Goal: Transaction & Acquisition: Purchase product/service

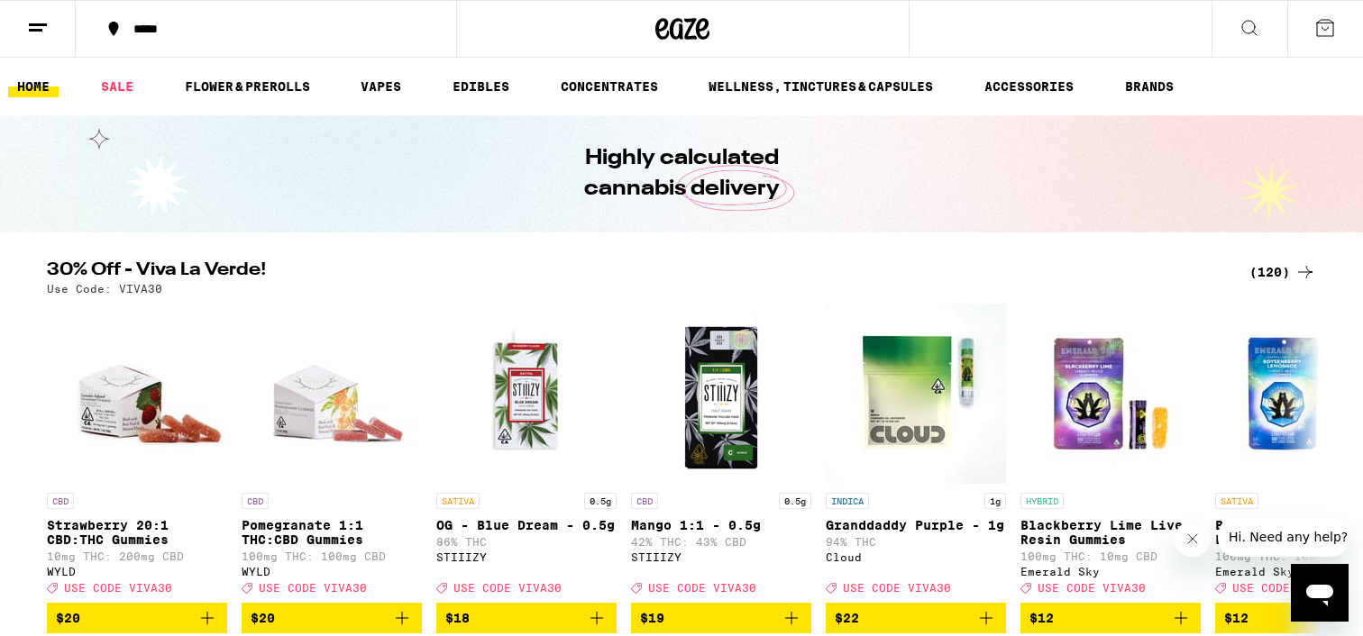
click at [31, 27] on icon at bounding box center [38, 28] width 22 height 22
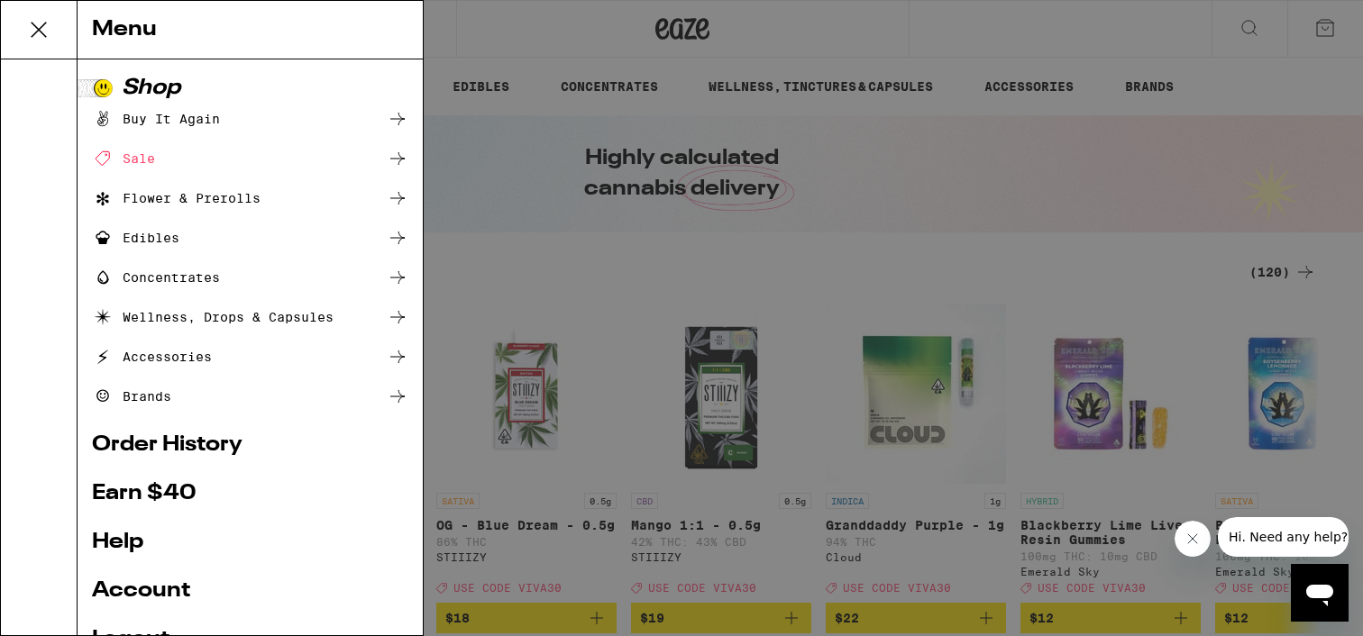
click at [167, 123] on div "Buy It Again" at bounding box center [156, 119] width 128 height 22
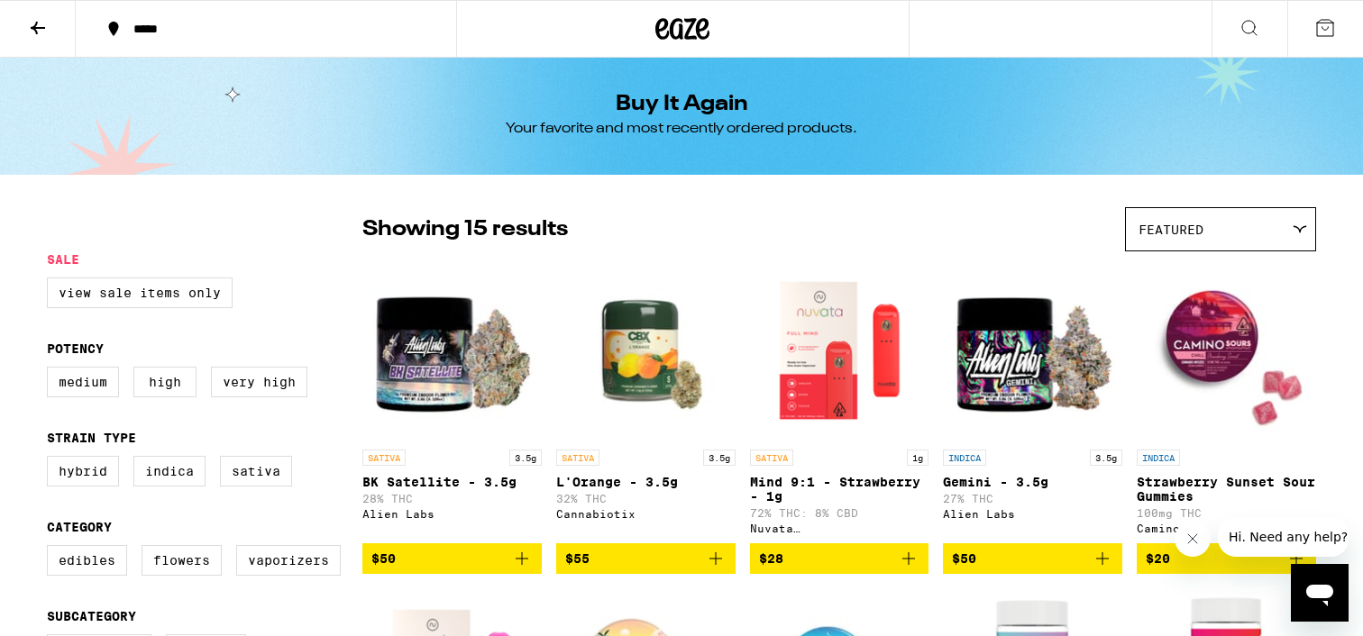
click at [1263, 20] on button at bounding box center [1250, 29] width 76 height 57
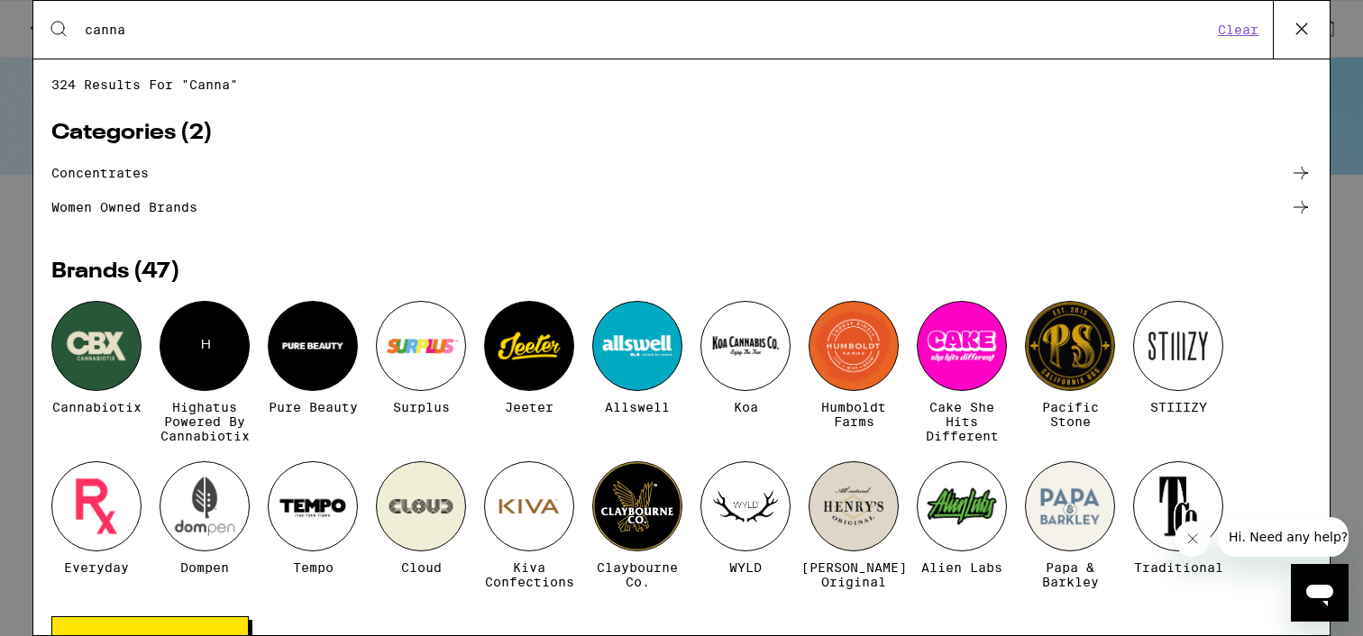
type input "canna"
click at [148, 340] on div "Cannabiotix H Highatus Powered by Cannabiotix Pure Beauty Surplus [PERSON_NAME]…" at bounding box center [681, 459] width 1260 height 316
click at [105, 347] on div at bounding box center [96, 346] width 90 height 90
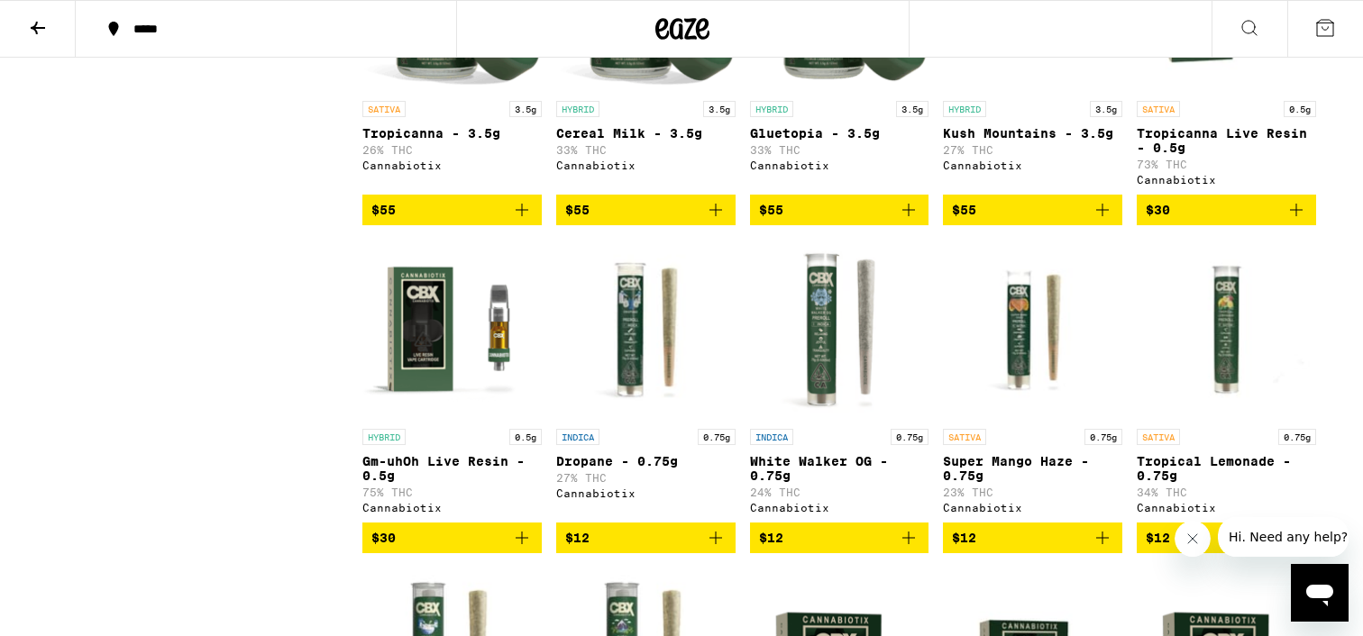
scroll to position [878, 0]
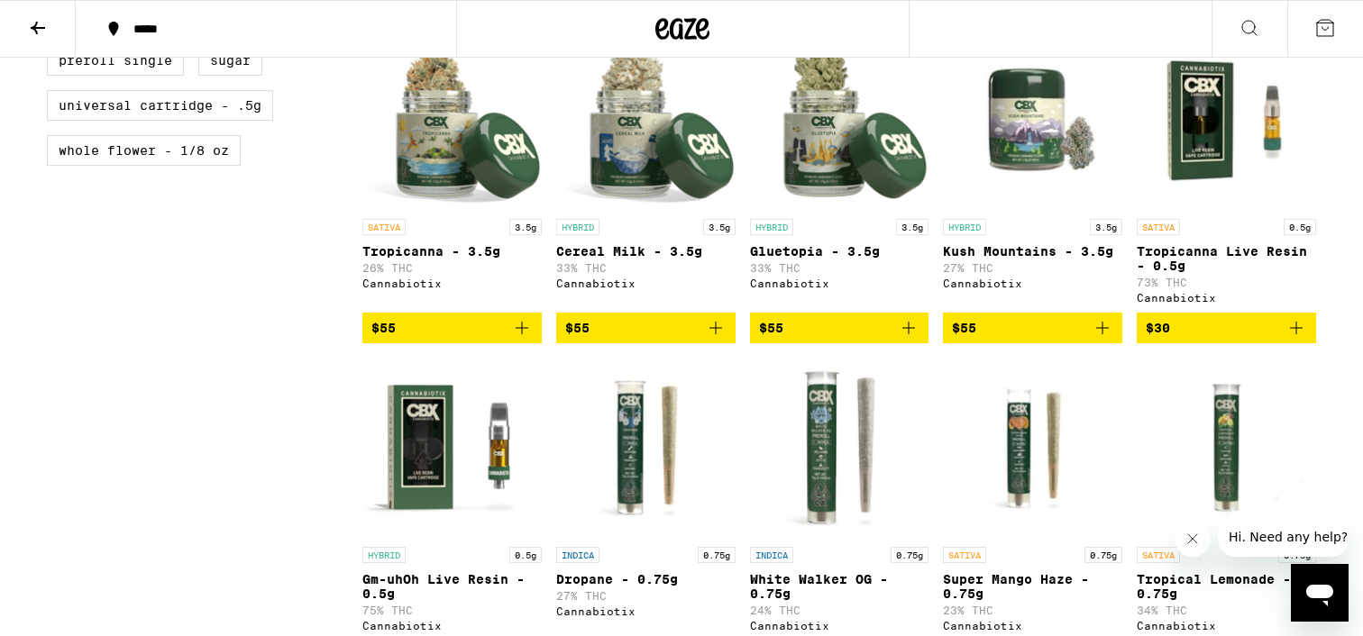
click at [720, 339] on icon "Add to bag" at bounding box center [716, 328] width 22 height 22
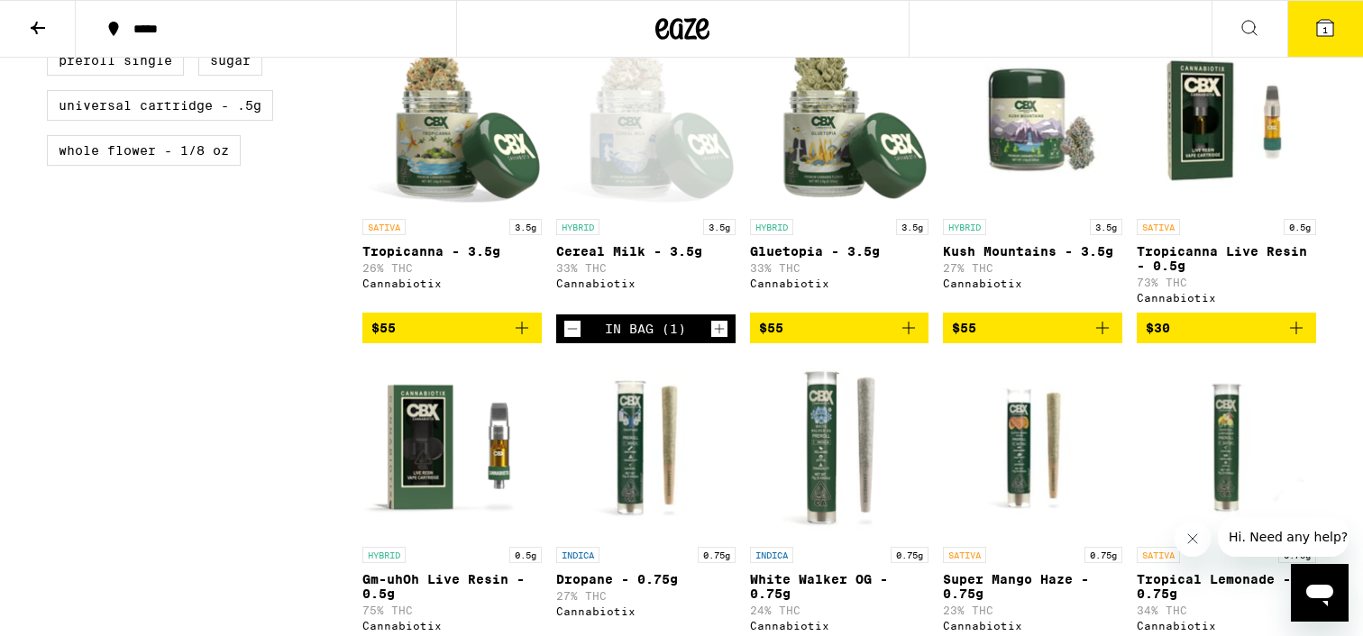
click at [919, 339] on icon "Add to bag" at bounding box center [909, 328] width 22 height 22
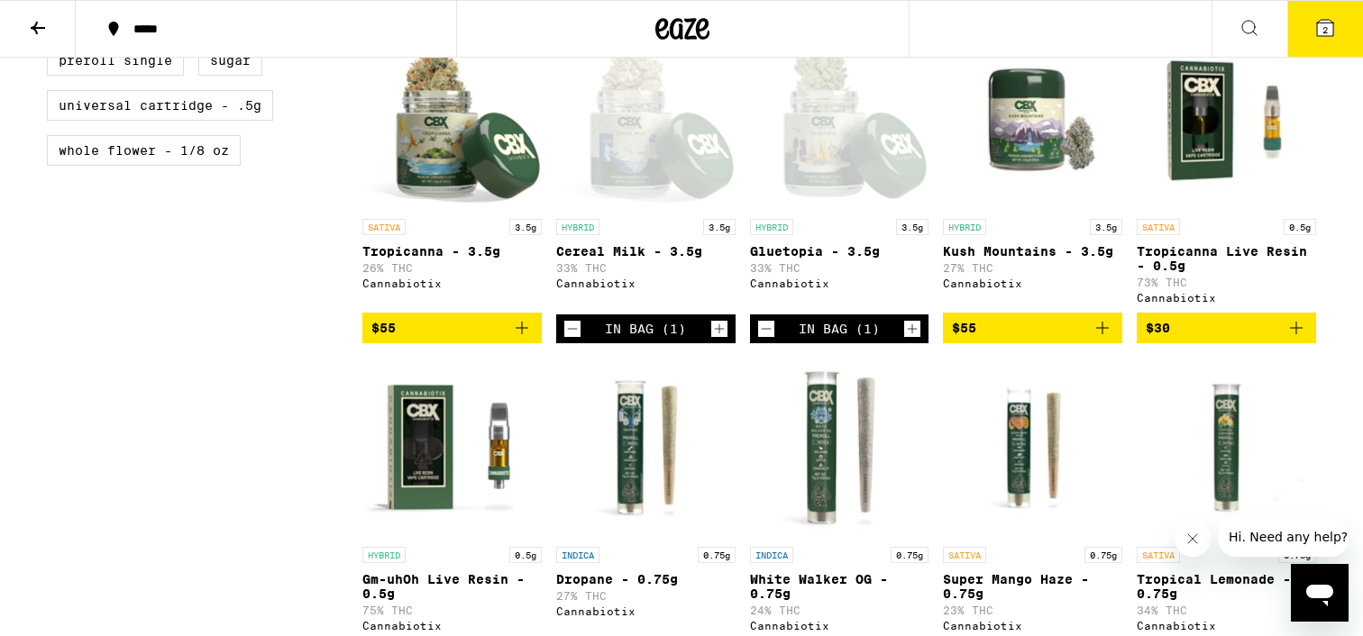
click at [1319, 32] on icon at bounding box center [1325, 28] width 16 height 16
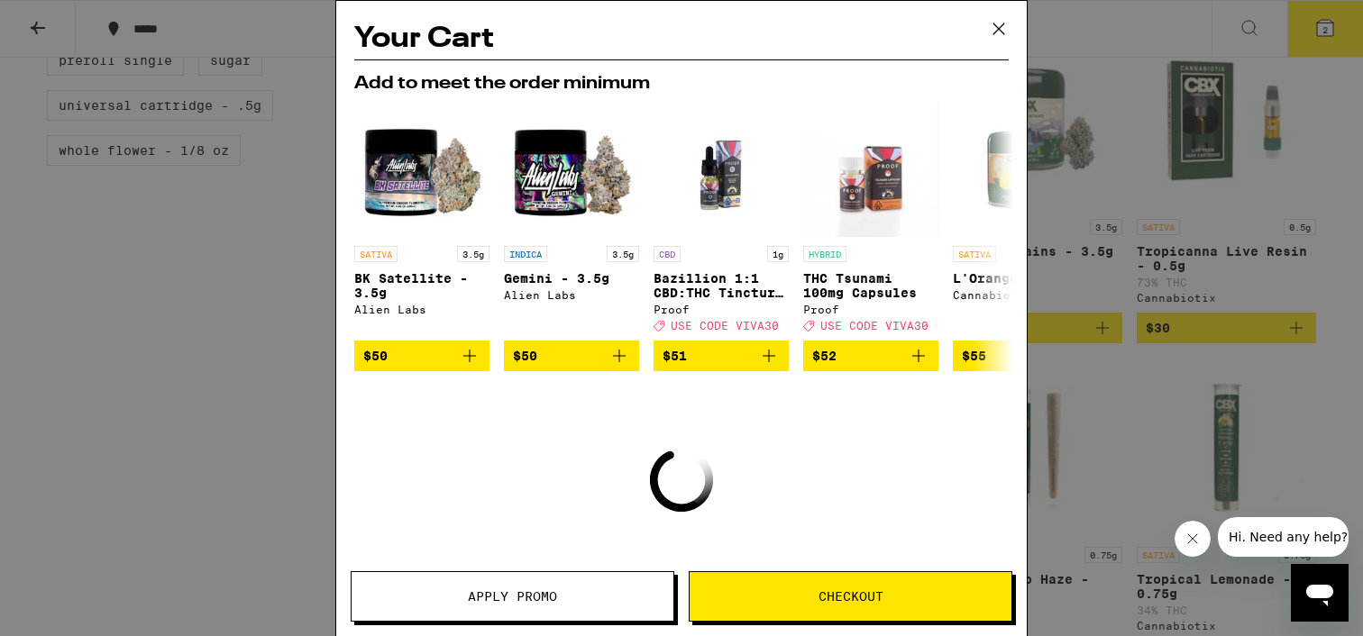
click at [812, 597] on span "Checkout" at bounding box center [851, 596] width 322 height 13
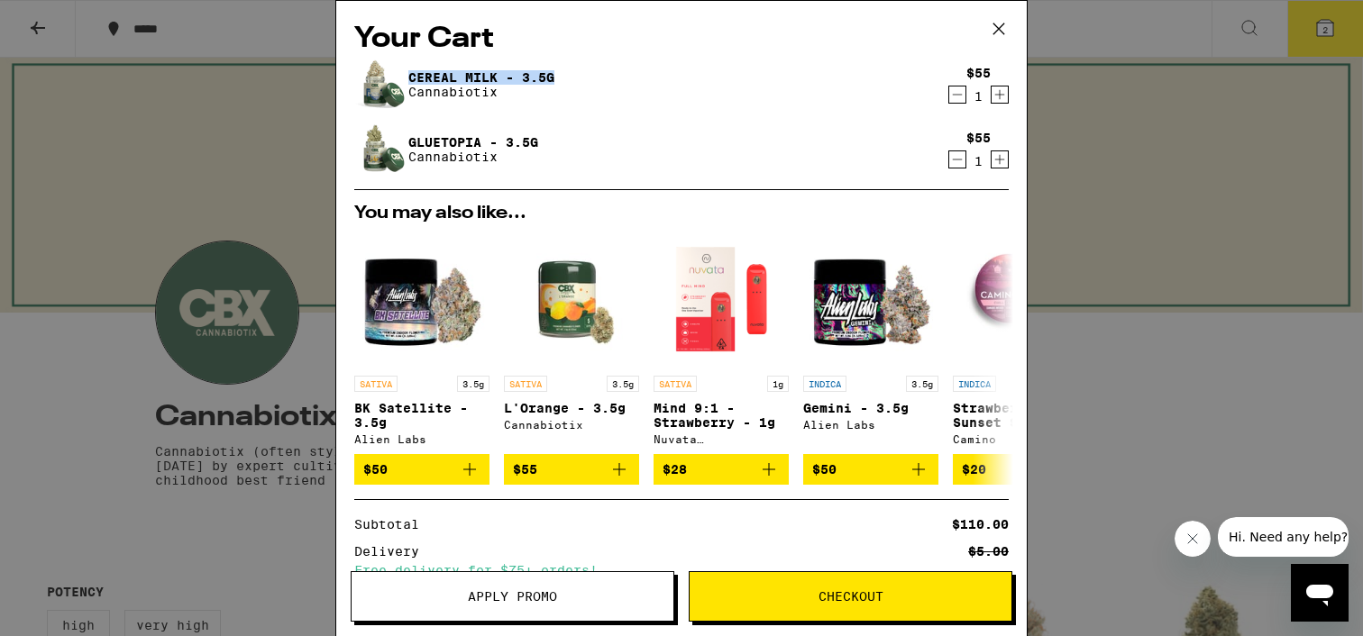
drag, startPoint x: 565, startPoint y: 83, endPoint x: 420, endPoint y: 66, distance: 146.1
click at [419, 66] on div "Cereal Milk - 3.5g Cannabiotix" at bounding box center [646, 84] width 585 height 50
click at [420, 66] on div "Cereal Milk - 3.5g Cannabiotix" at bounding box center [646, 84] width 585 height 50
click at [995, 24] on icon at bounding box center [998, 28] width 27 height 27
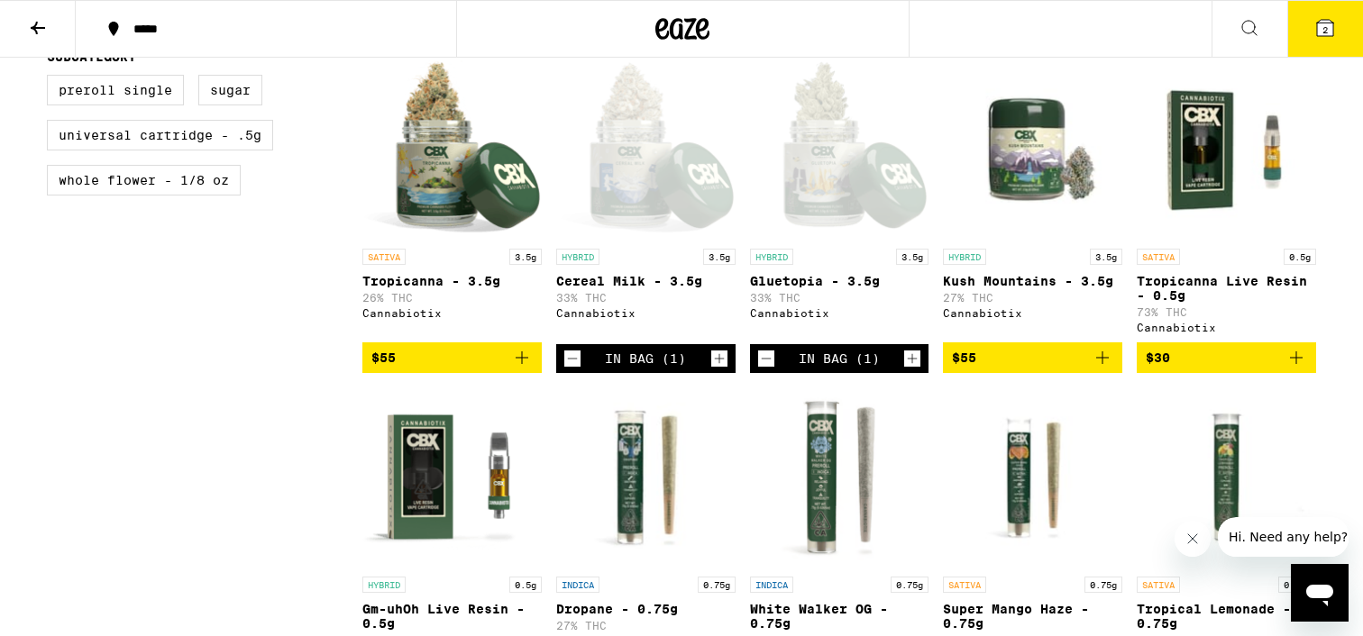
scroll to position [852, 0]
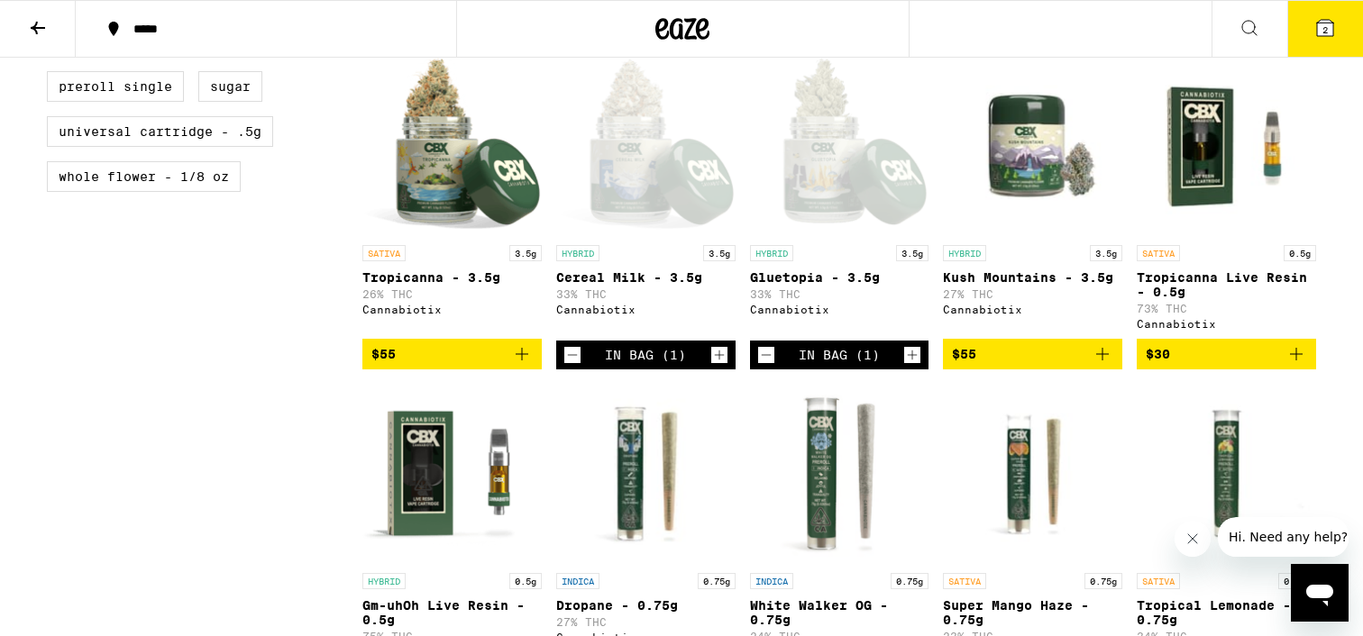
click at [573, 366] on icon "Decrement" at bounding box center [572, 355] width 16 height 22
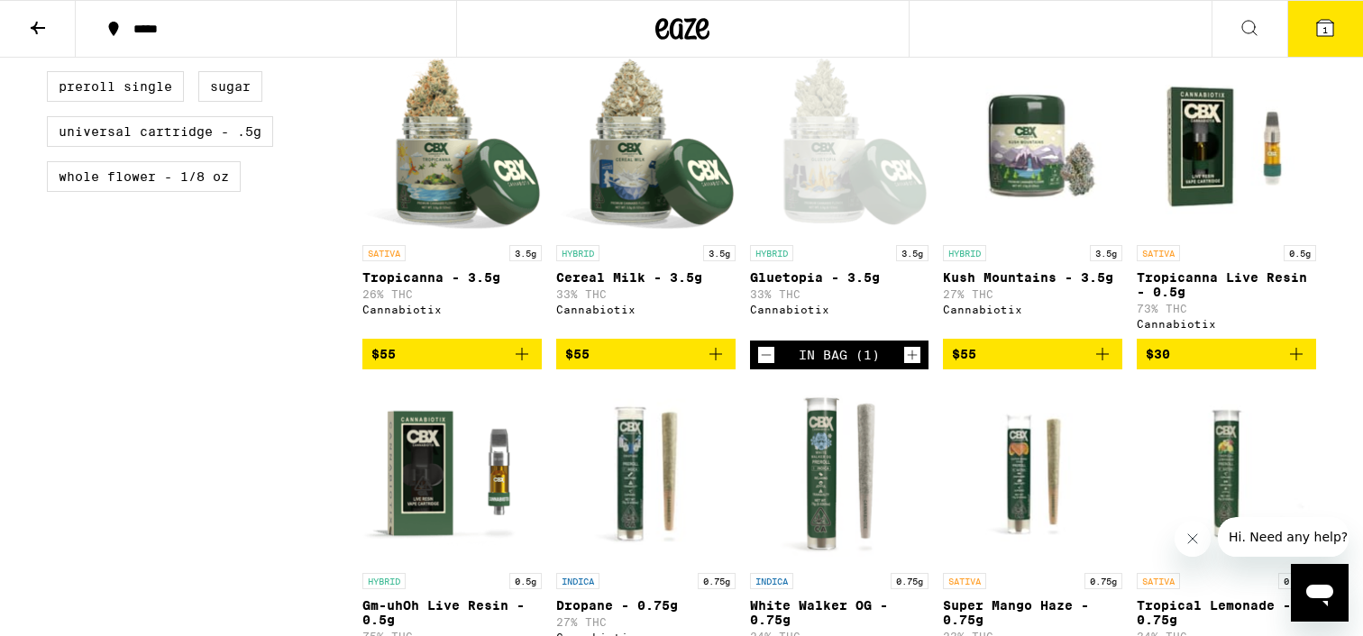
click at [530, 365] on icon "Add to bag" at bounding box center [522, 354] width 22 height 22
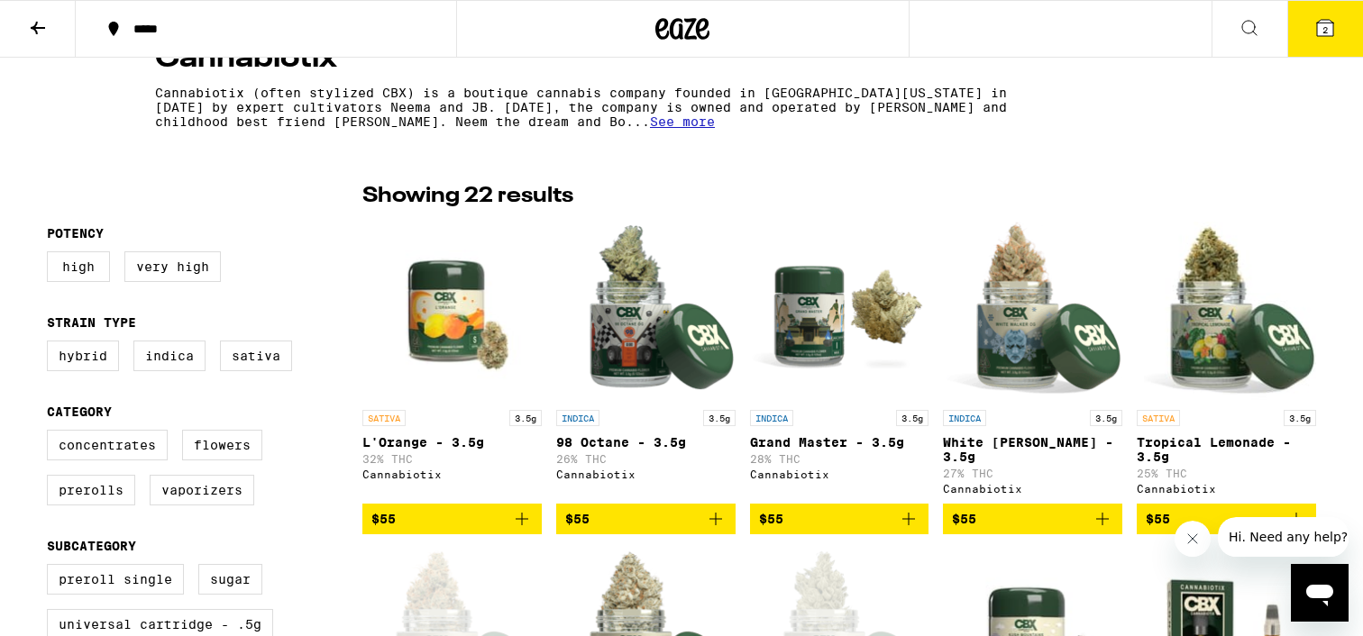
scroll to position [0, 0]
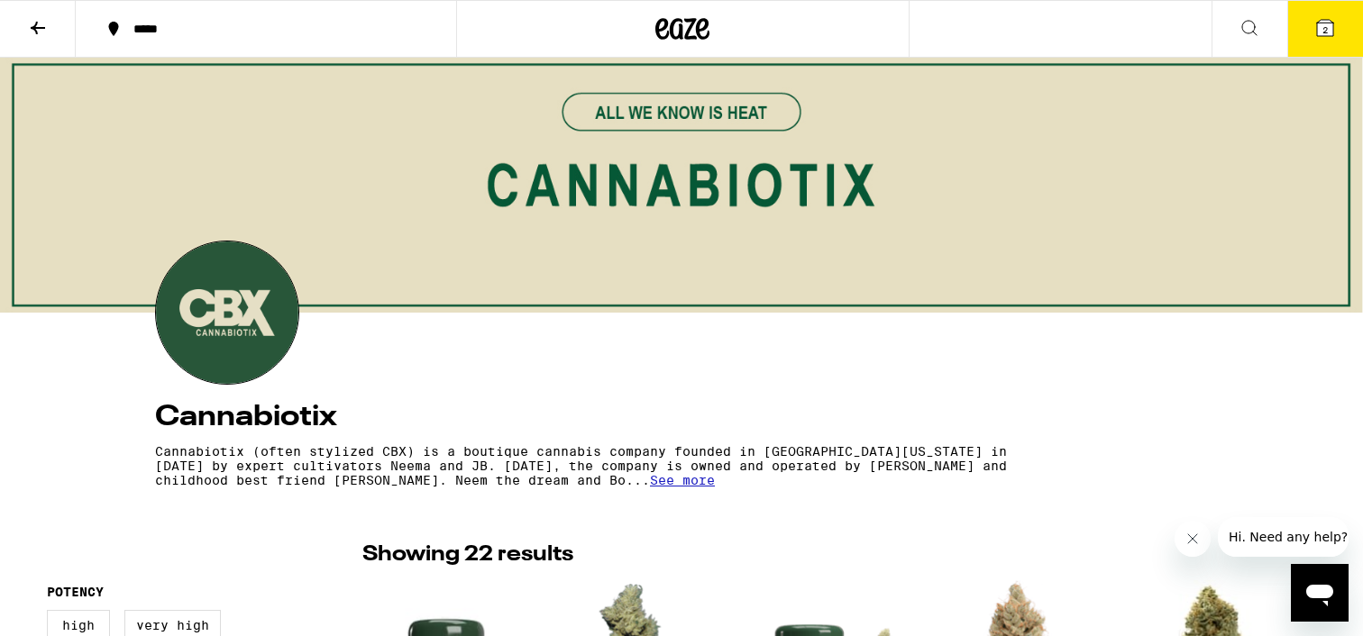
click at [52, 32] on button at bounding box center [38, 29] width 76 height 57
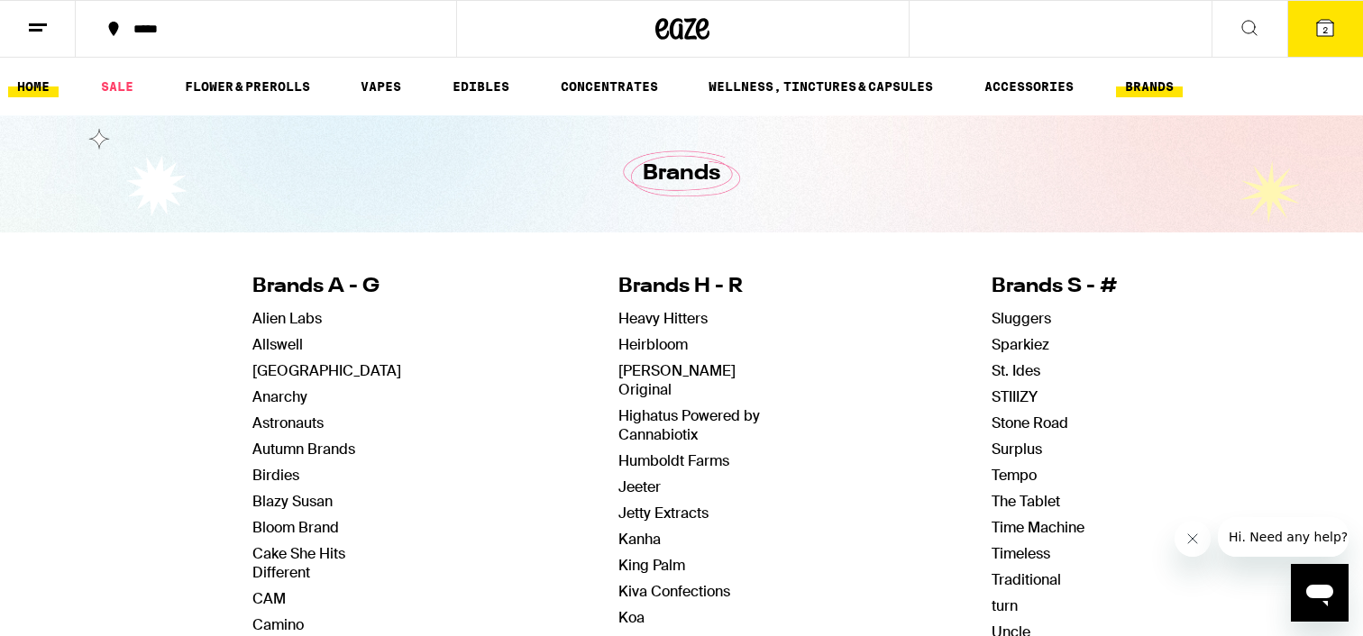
click at [29, 91] on link "HOME" at bounding box center [33, 87] width 50 height 22
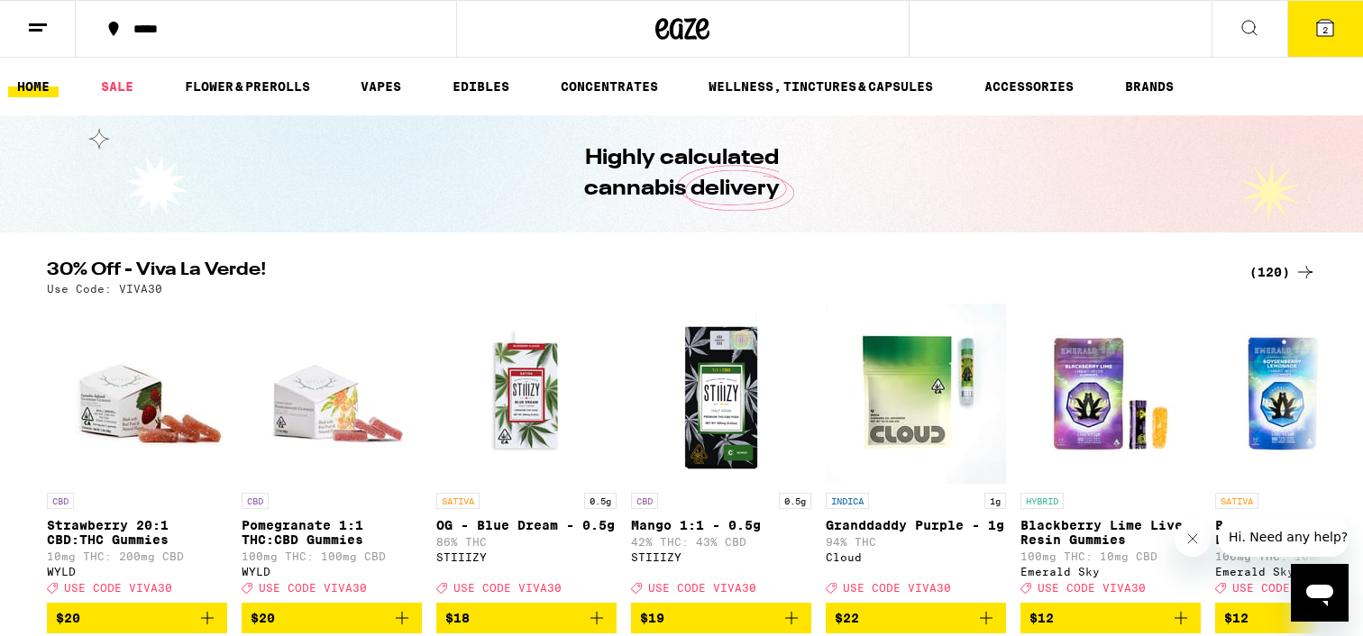
click at [185, 22] on button "*****" at bounding box center [266, 29] width 380 height 54
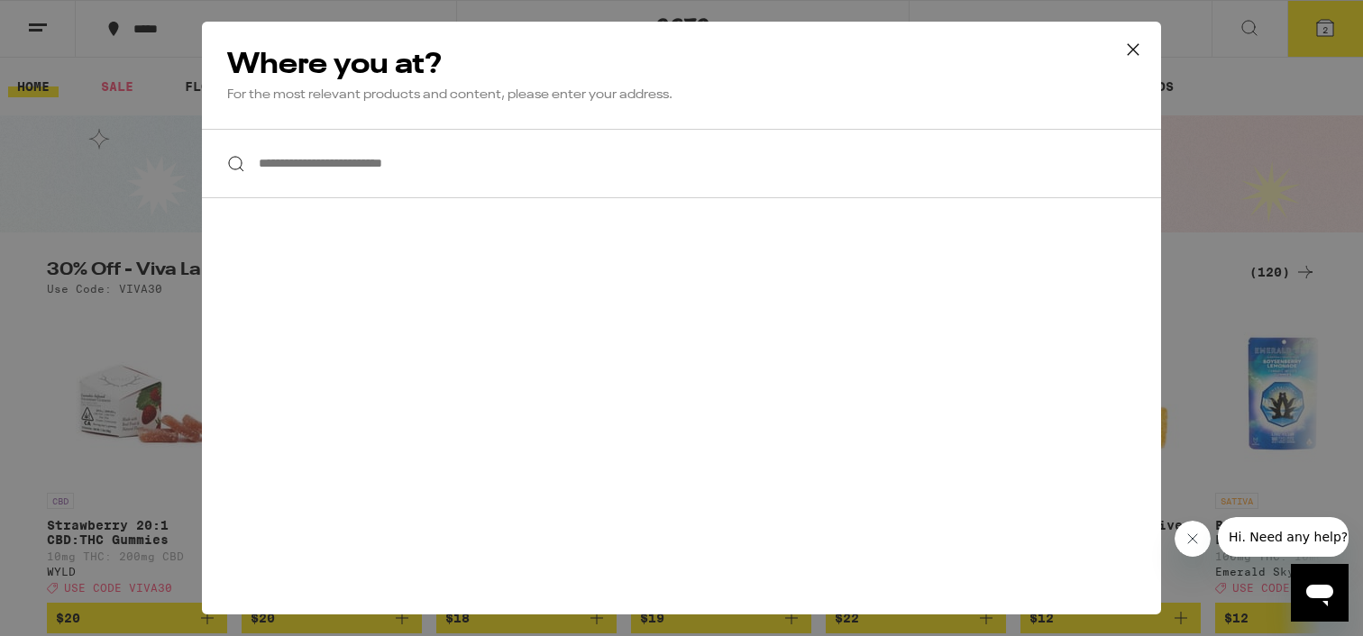
click at [419, 174] on input "**********" at bounding box center [681, 163] width 959 height 69
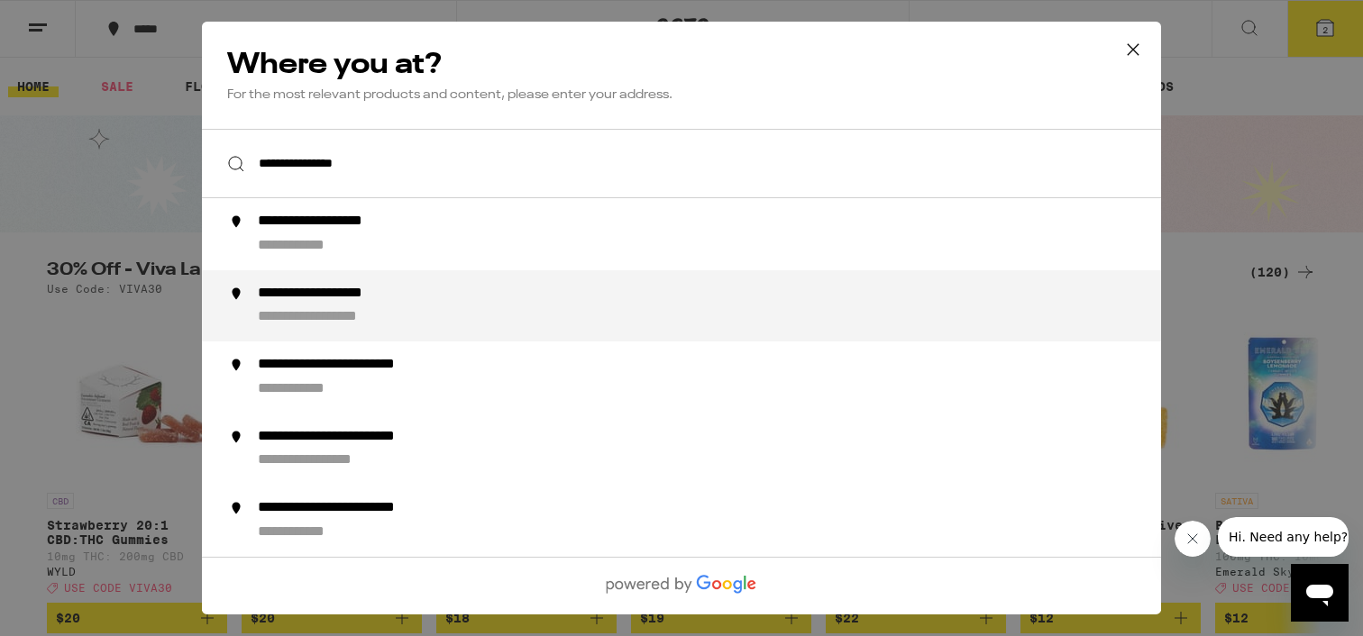
click at [393, 302] on div "**********" at bounding box center [346, 294] width 177 height 19
type input "**********"
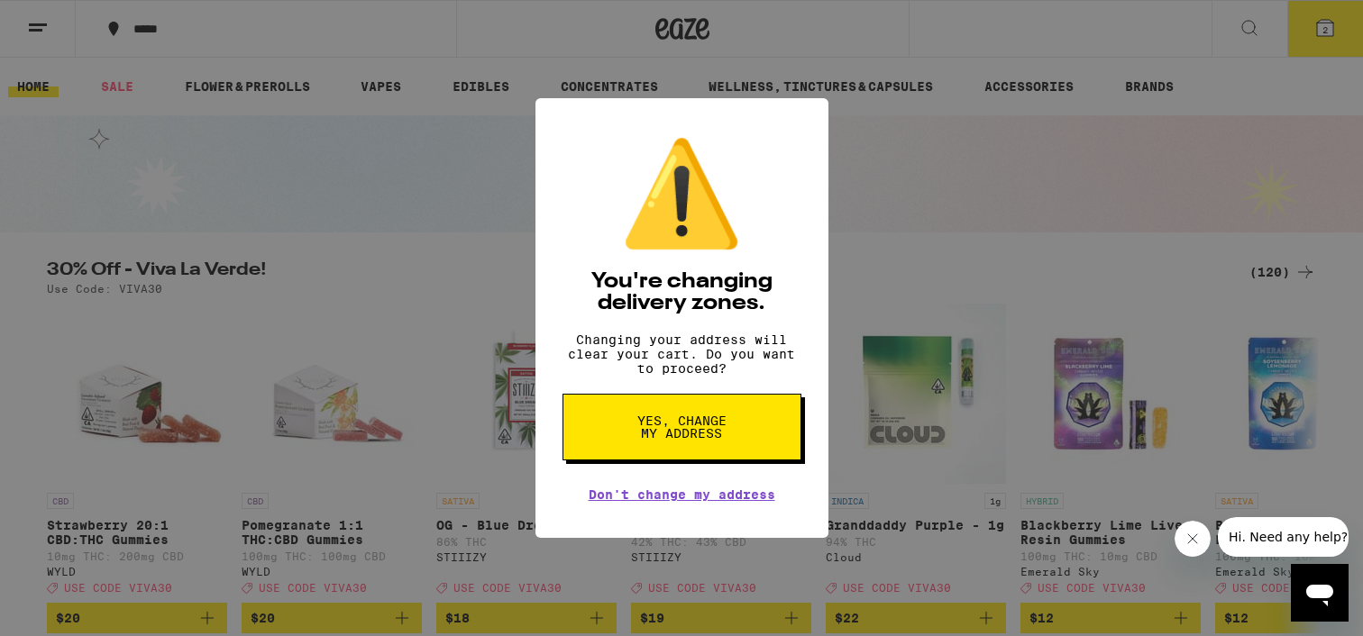
click at [656, 421] on span "Yes, change my address" at bounding box center [682, 427] width 93 height 25
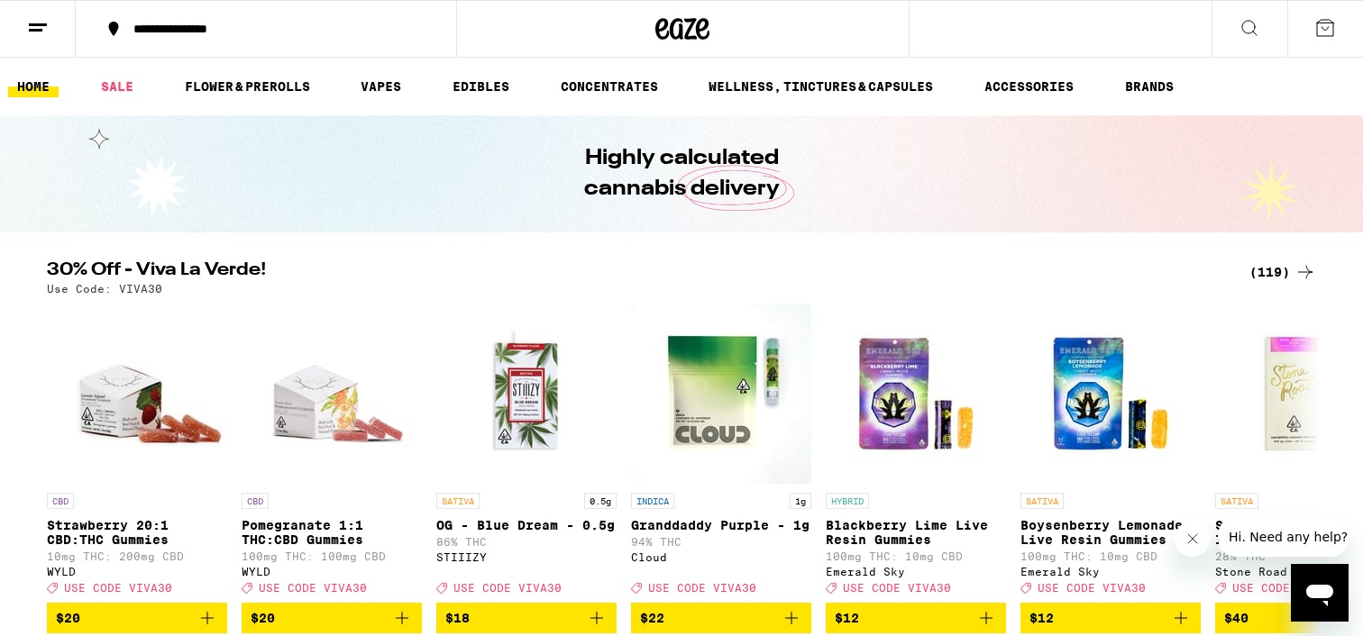
click at [38, 33] on icon at bounding box center [38, 28] width 22 height 22
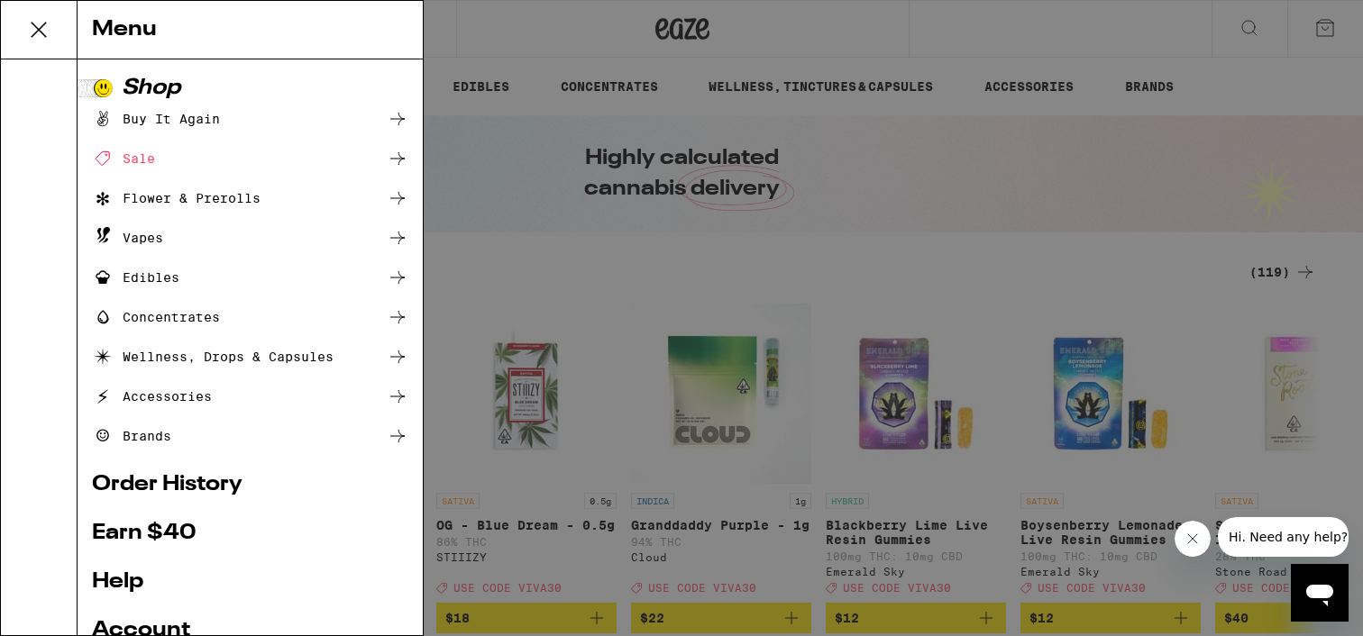
click at [532, 32] on div "Menu Shop Buy It Again Sale Flower & Prerolls Vapes Edibles Concentrates Wellne…" at bounding box center [681, 318] width 1363 height 636
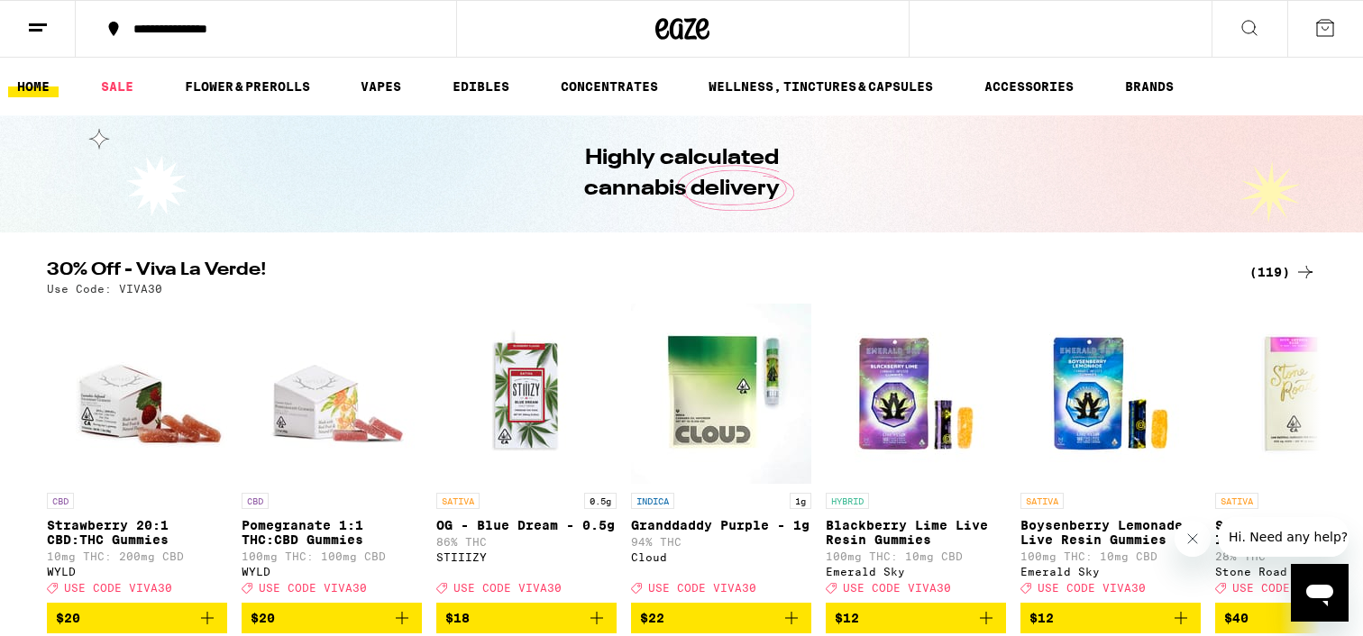
click at [190, 17] on button "**********" at bounding box center [266, 29] width 380 height 54
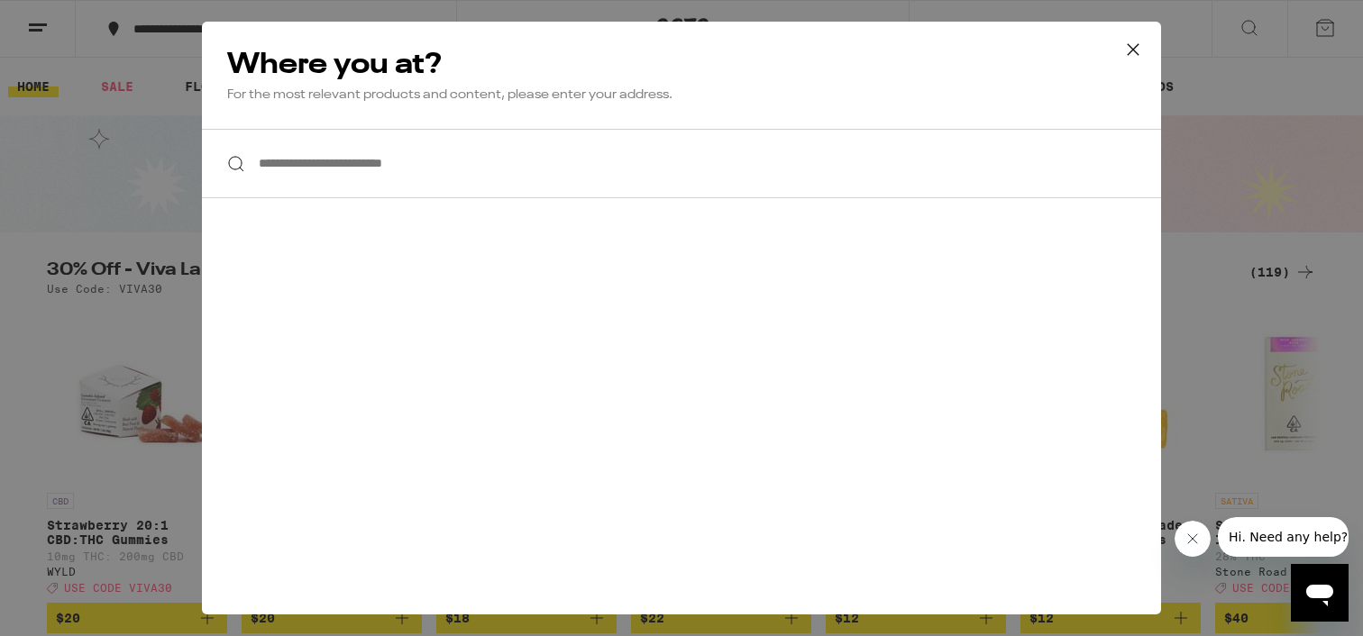
click at [57, 36] on div "**********" at bounding box center [681, 318] width 1363 height 636
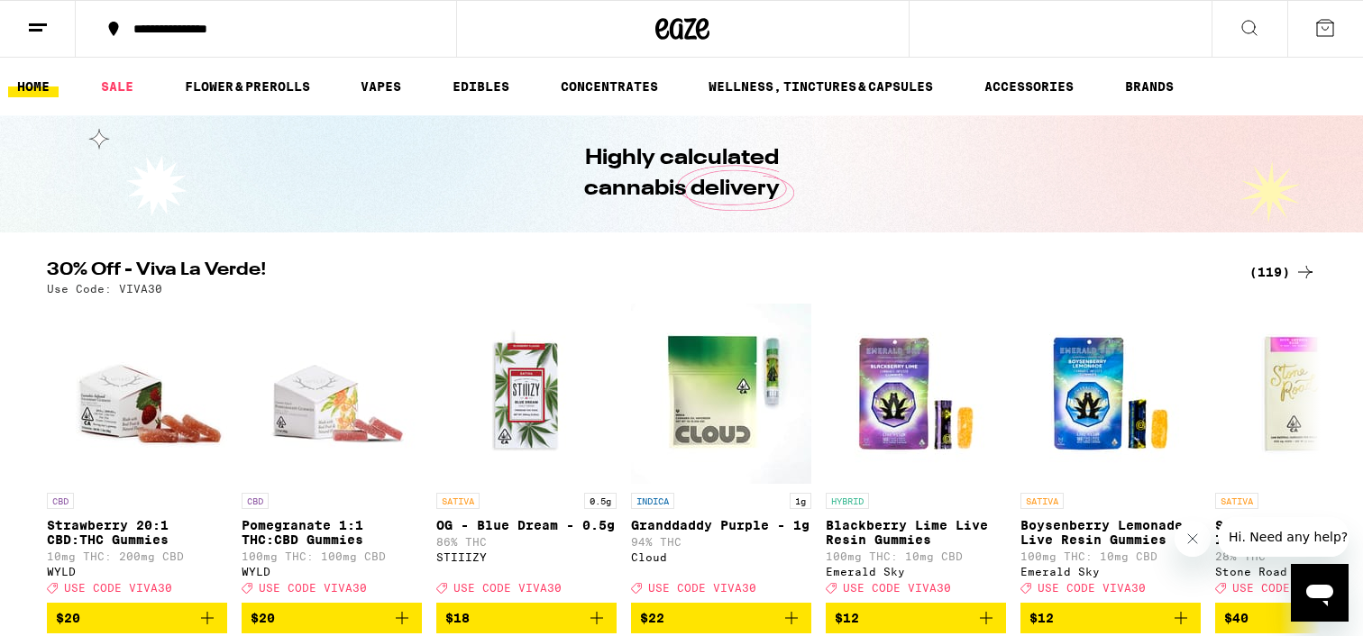
click at [5, 31] on button at bounding box center [38, 29] width 76 height 57
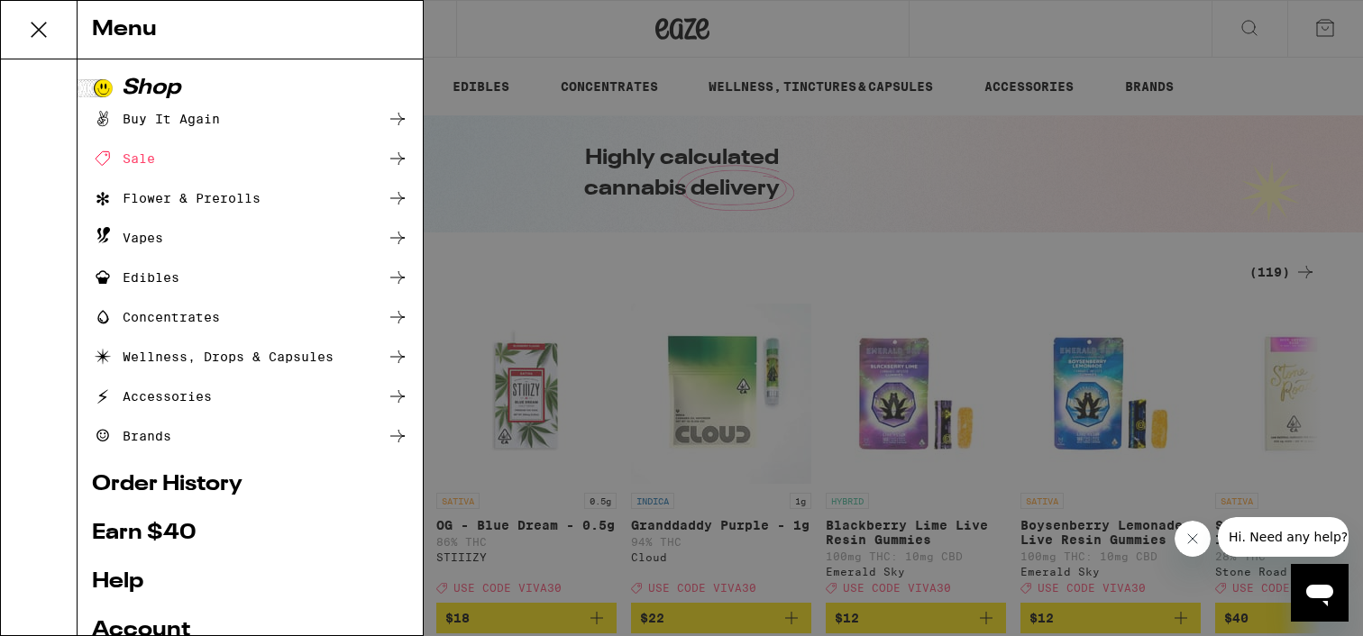
click at [152, 121] on div "Buy It Again" at bounding box center [156, 119] width 128 height 22
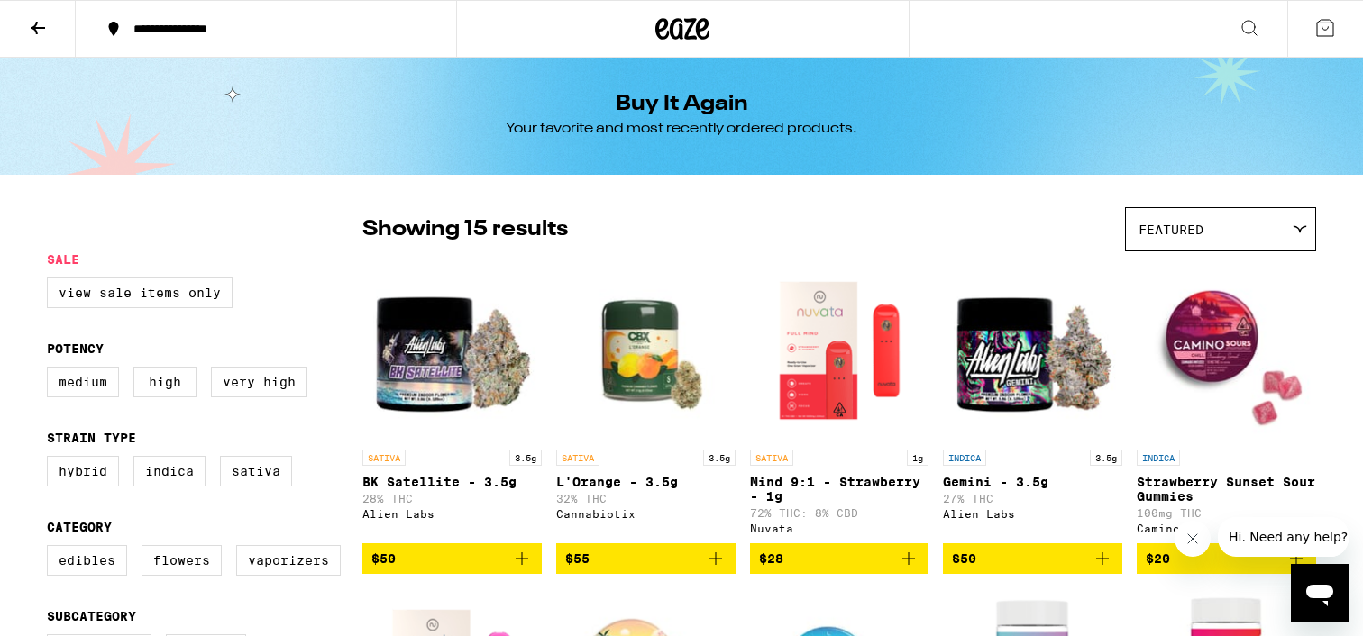
click at [573, 520] on div "Cannabiotix" at bounding box center [645, 514] width 179 height 12
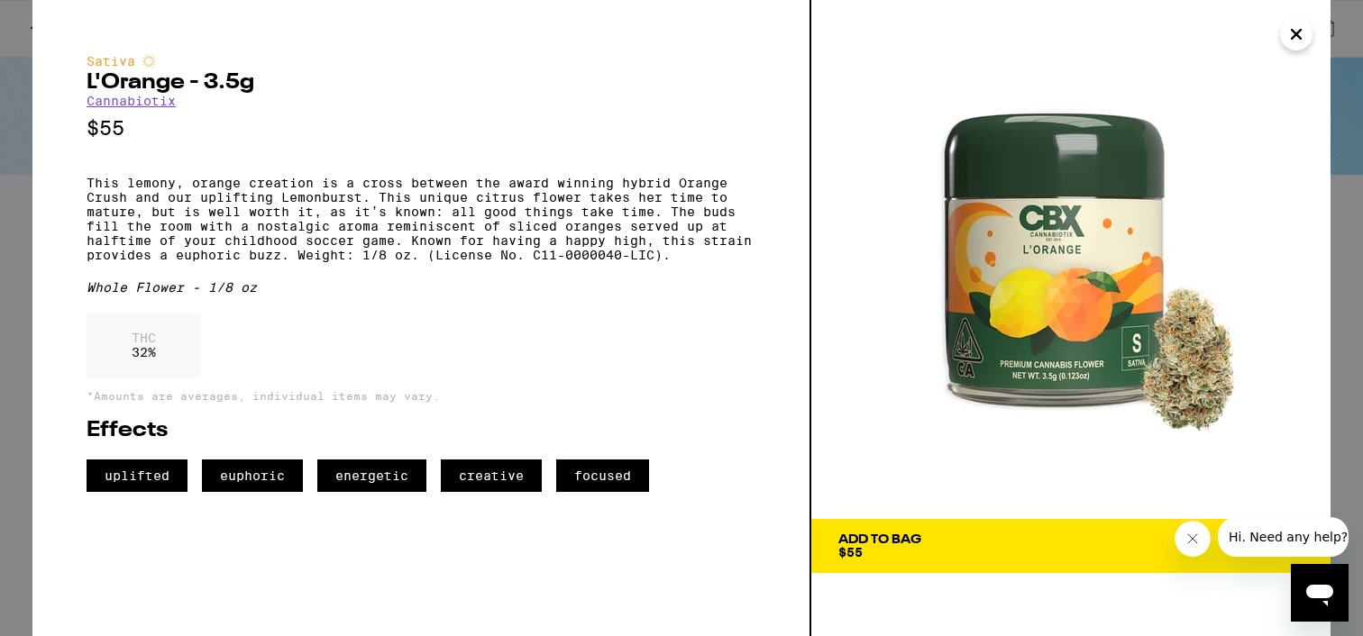
click at [145, 107] on link "Cannabiotix" at bounding box center [131, 101] width 89 height 14
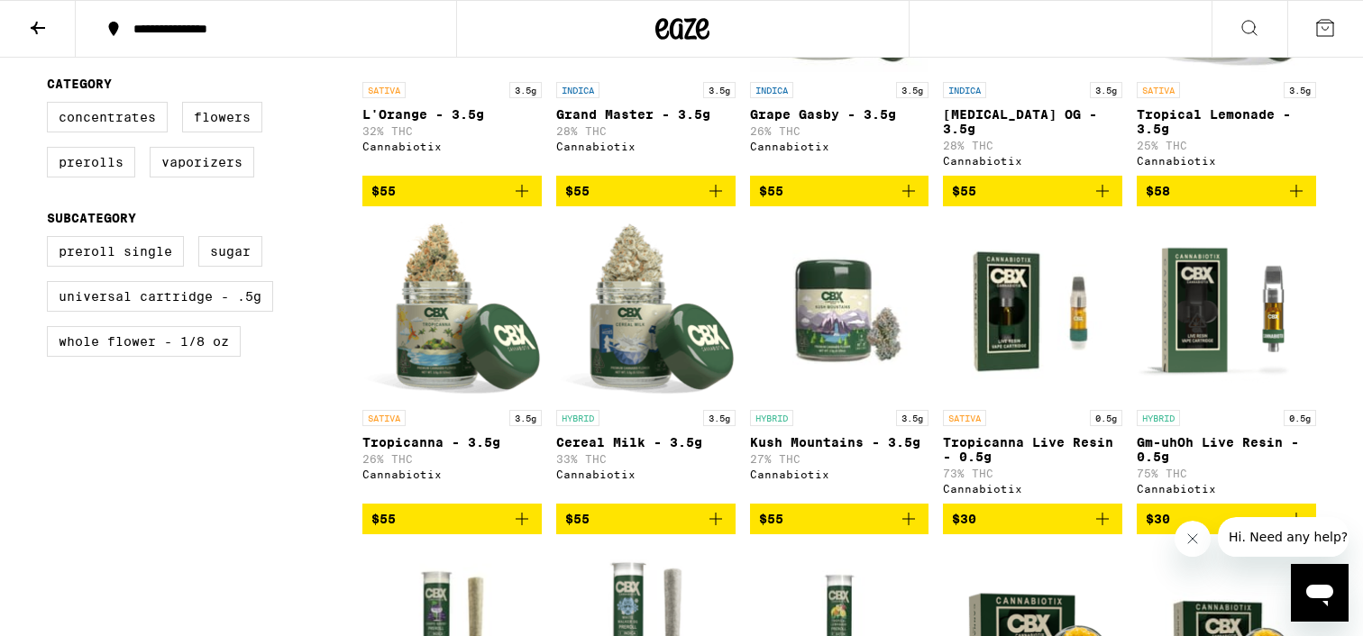
scroll to position [713, 0]
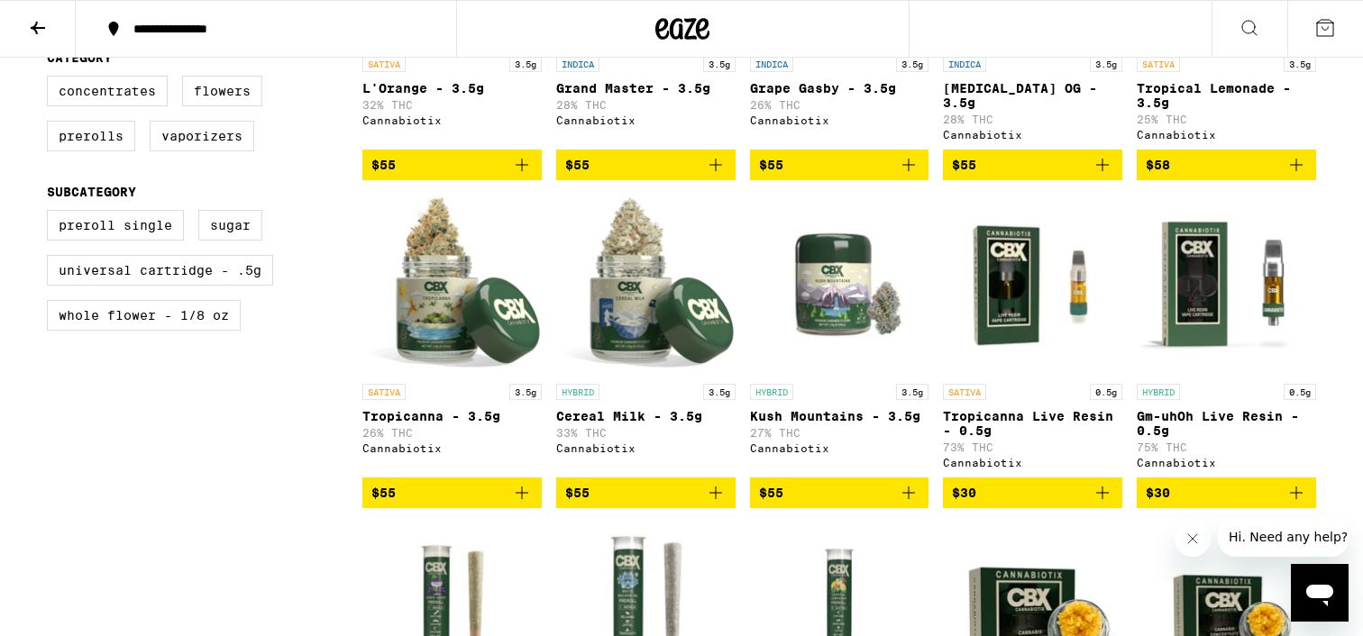
click at [526, 504] on icon "Add to bag" at bounding box center [522, 493] width 22 height 22
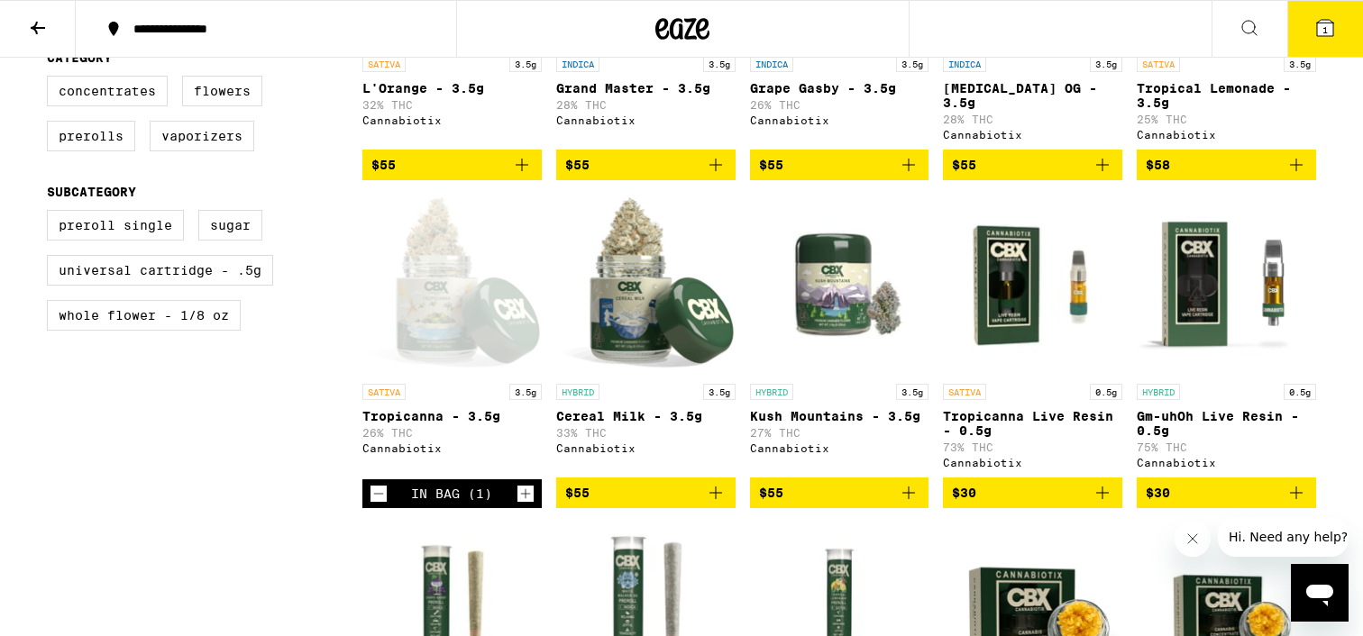
click at [715, 499] on icon "Add to bag" at bounding box center [715, 493] width 13 height 13
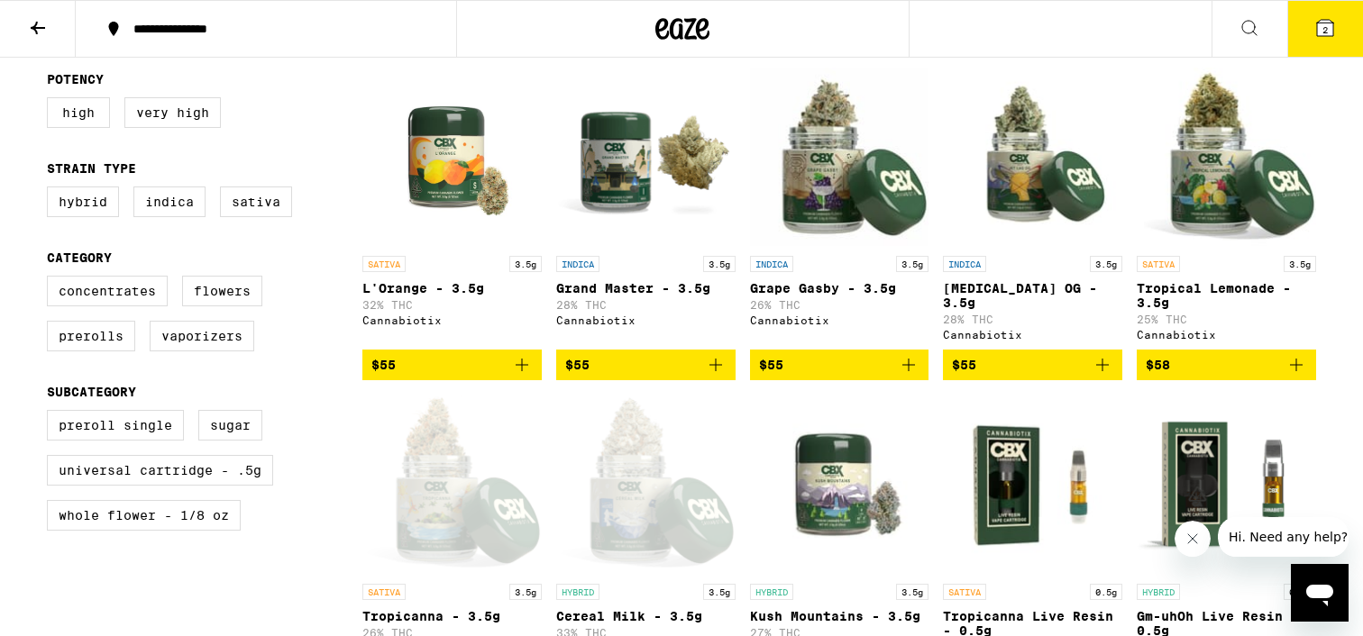
scroll to position [0, 0]
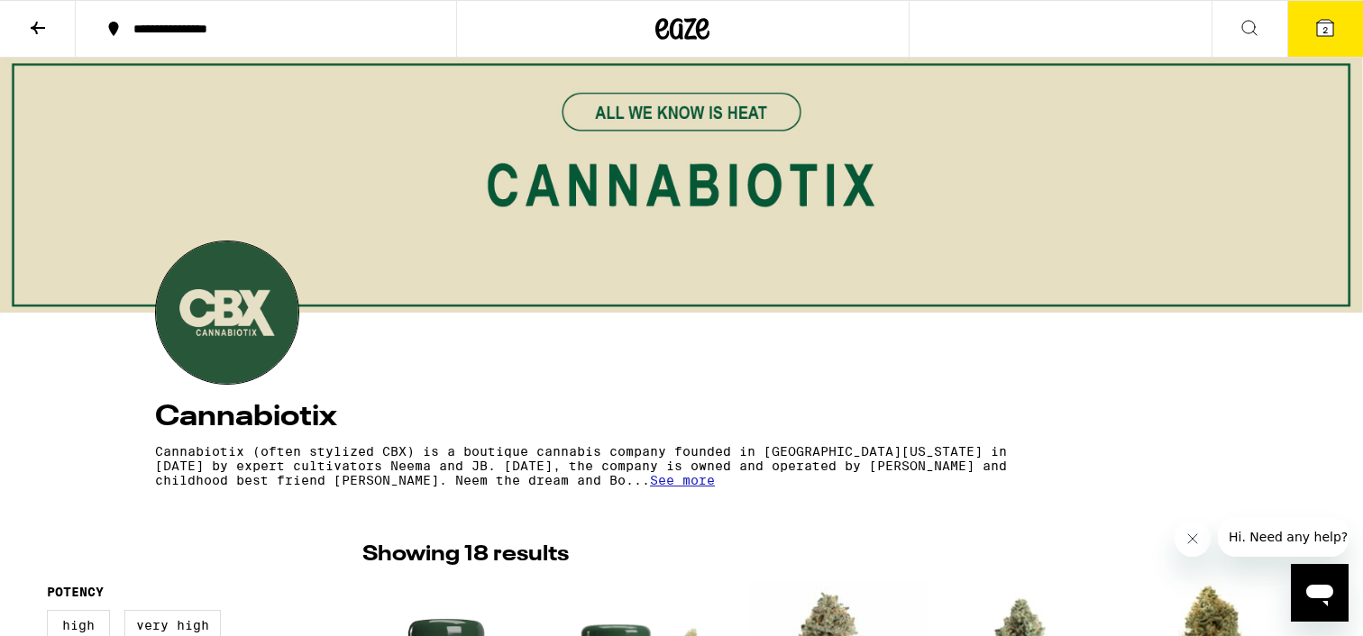
click at [46, 31] on icon at bounding box center [38, 28] width 22 height 22
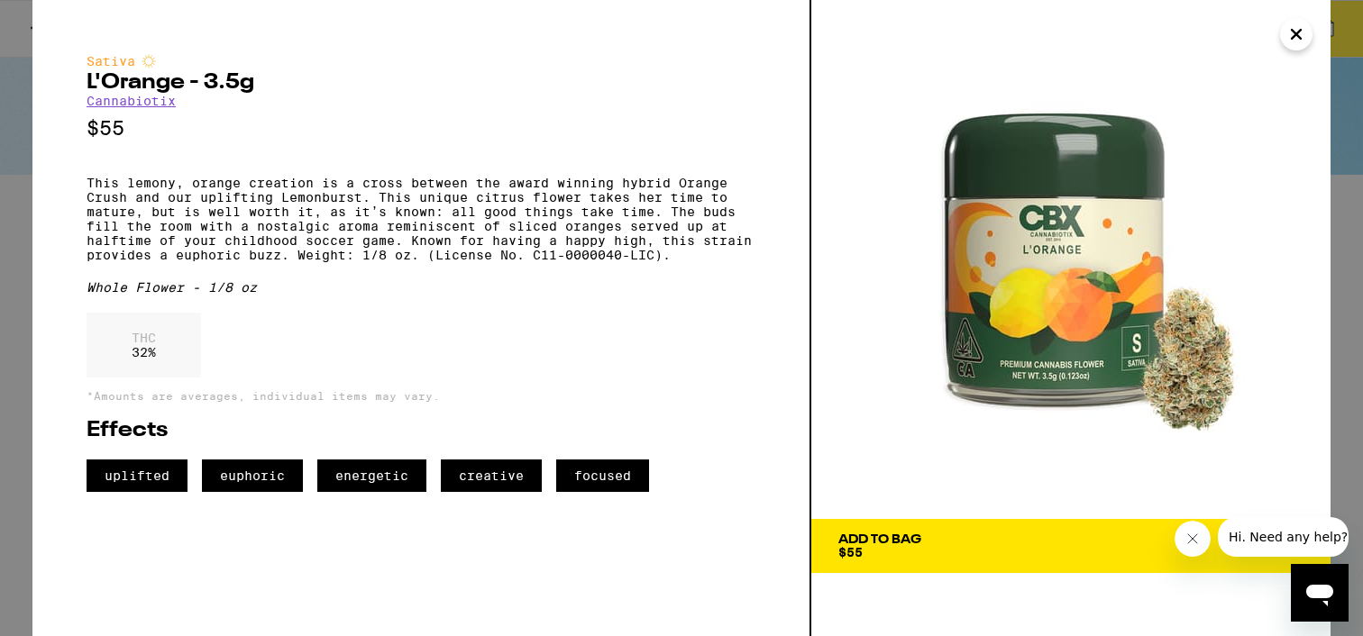
click at [1311, 29] on button "Close" at bounding box center [1296, 34] width 32 height 32
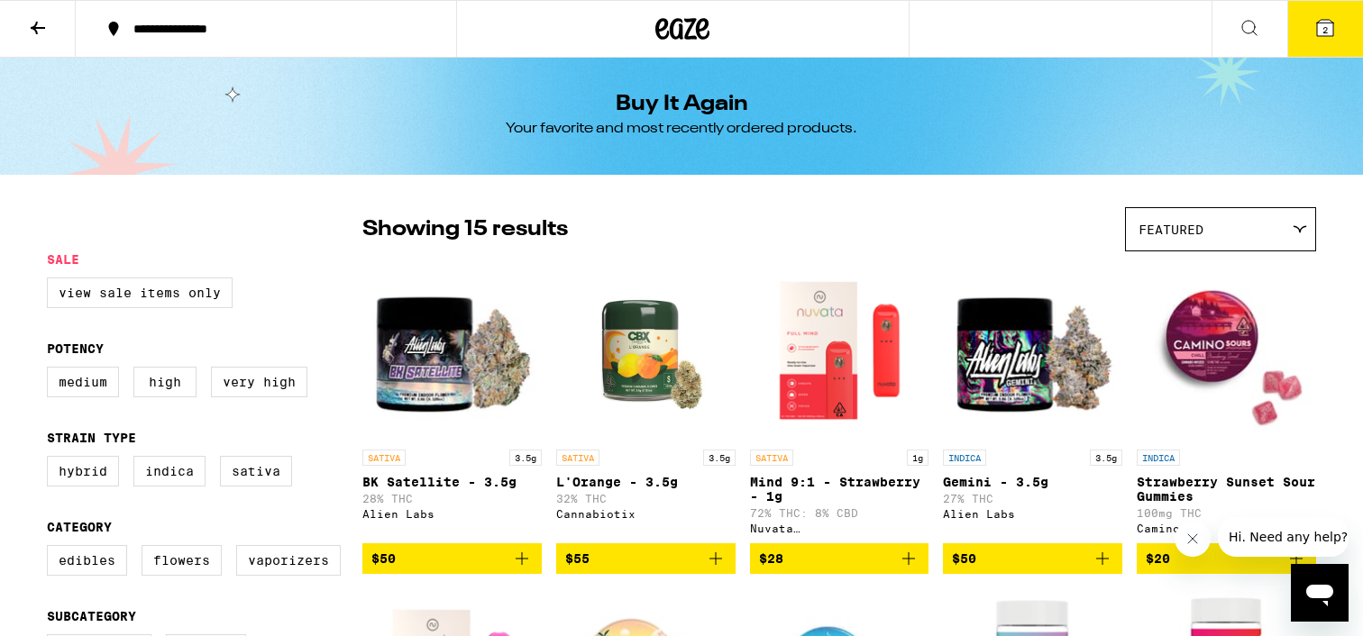
click at [688, 30] on icon at bounding box center [683, 29] width 27 height 22
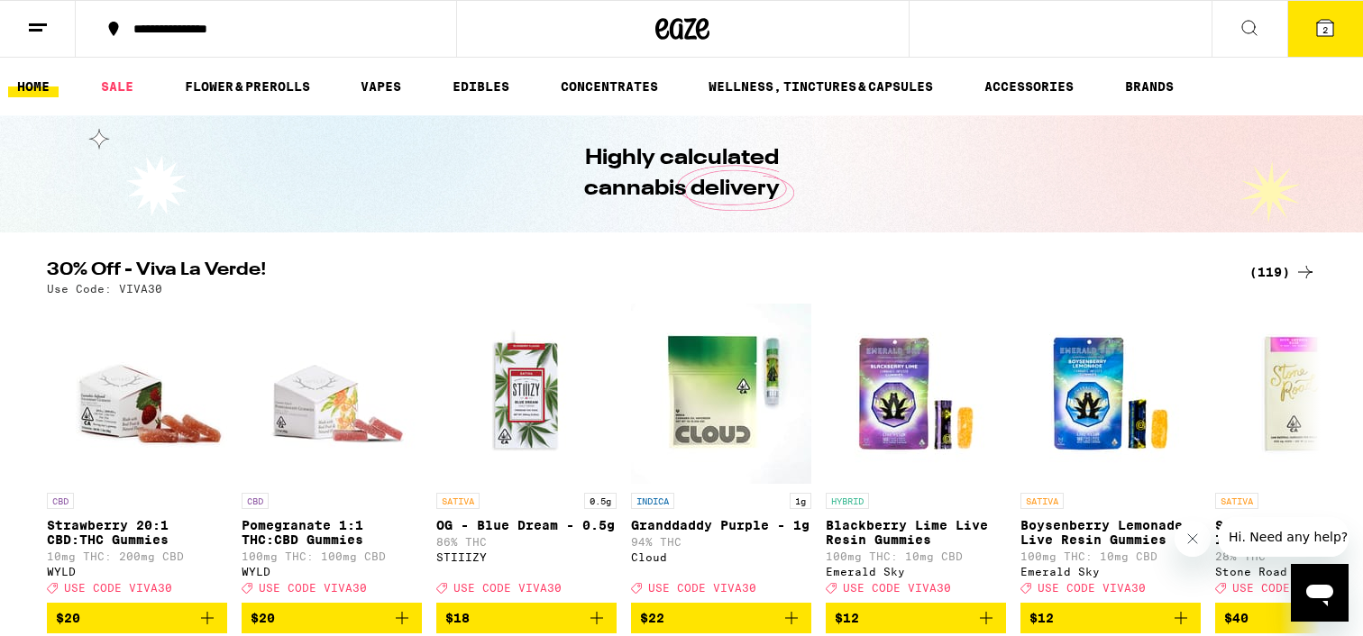
click at [1249, 24] on icon at bounding box center [1250, 28] width 22 height 22
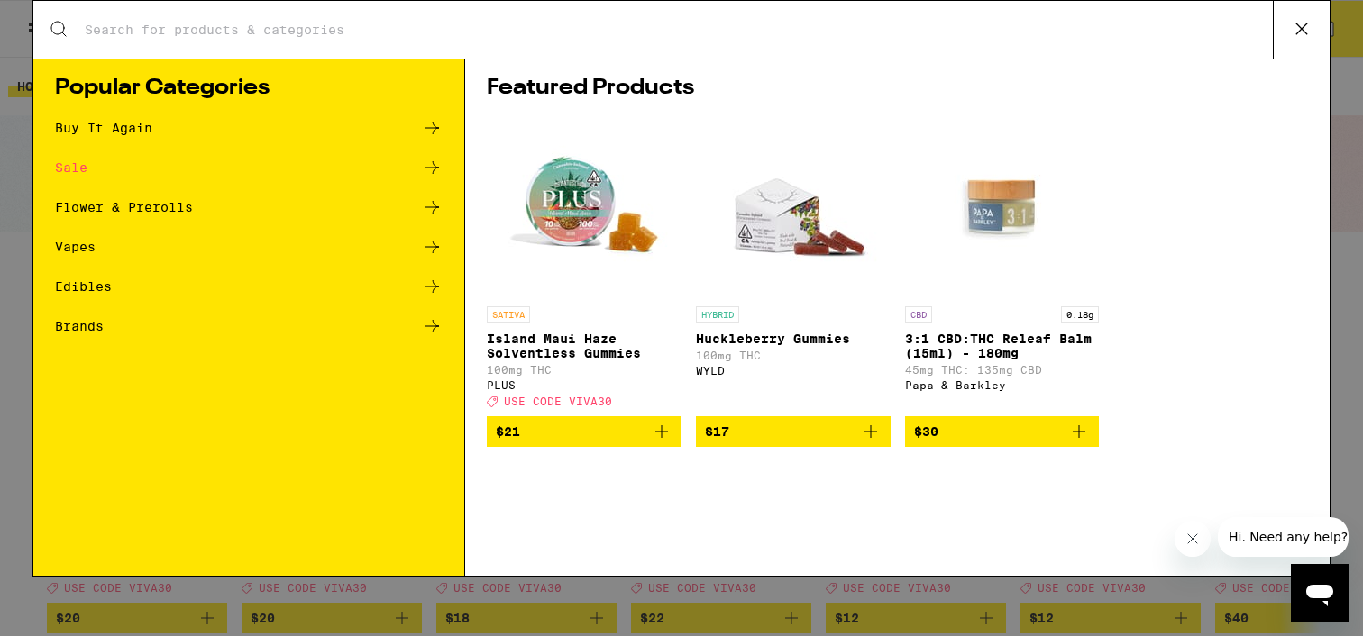
click at [746, 37] on input "Search for Products" at bounding box center [678, 30] width 1189 height 16
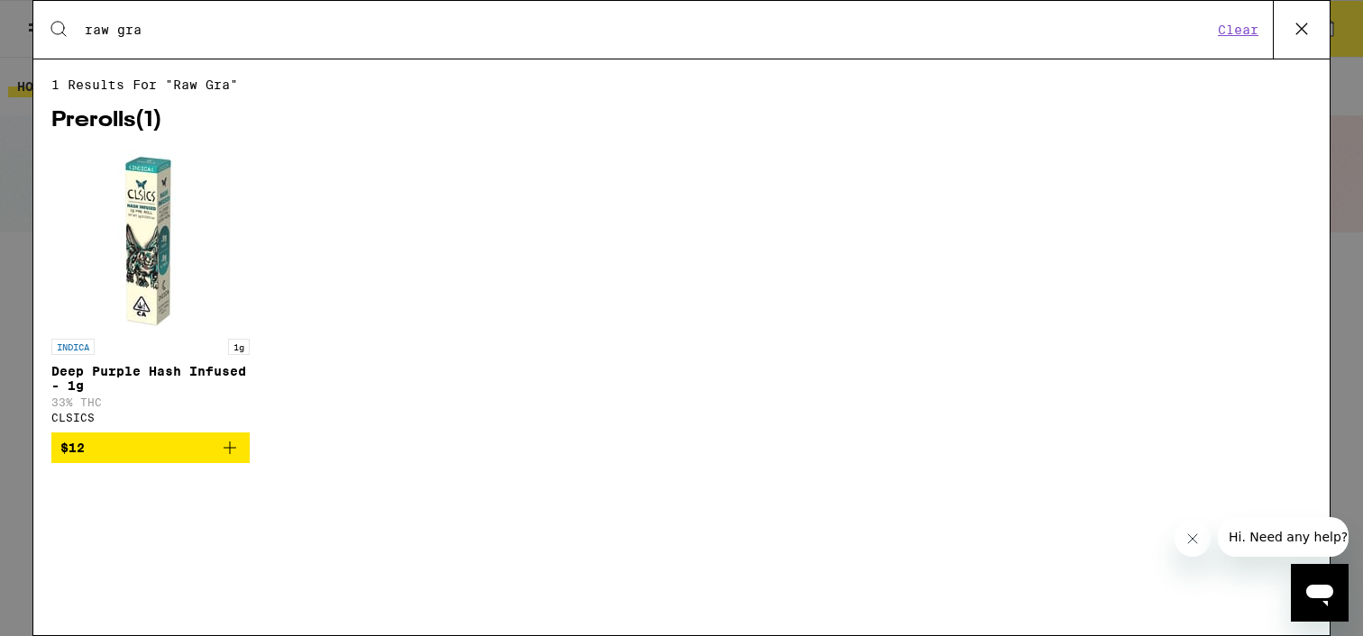
type input "raw gra"
click at [1317, 32] on button at bounding box center [1301, 30] width 57 height 58
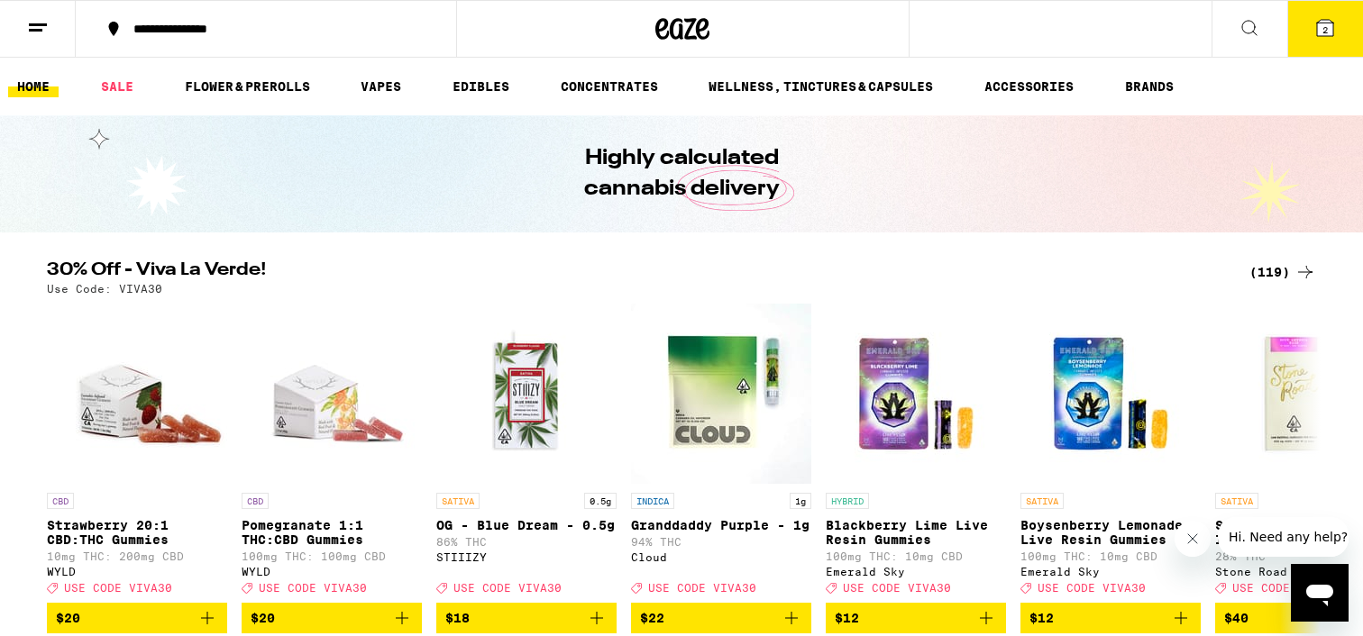
click at [1291, 44] on button "2" at bounding box center [1325, 29] width 76 height 56
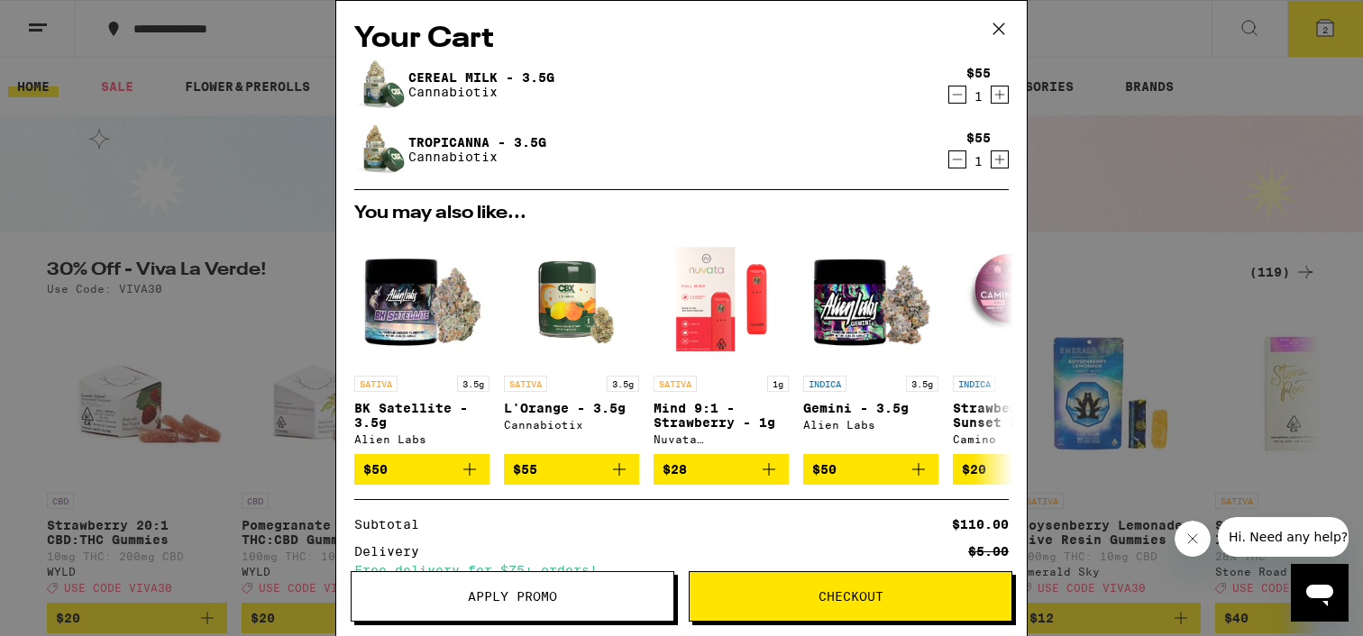
click at [860, 603] on span "Checkout" at bounding box center [851, 596] width 65 height 13
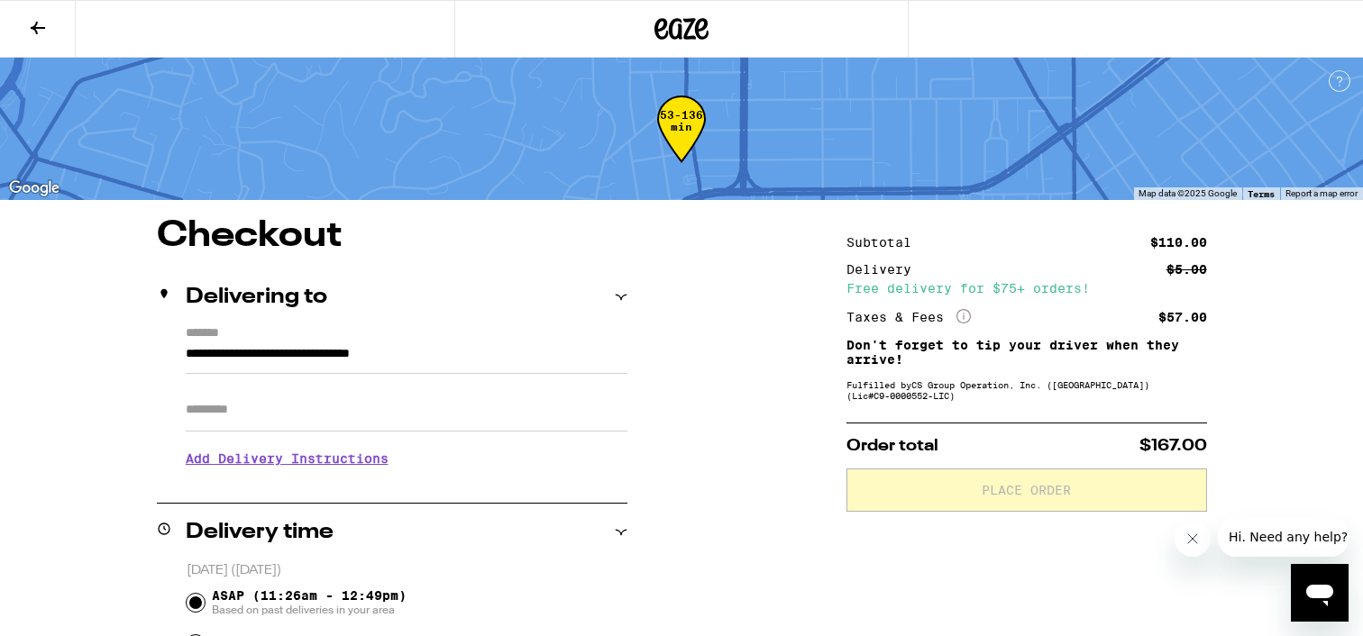
click at [421, 432] on input "Apt/Suite" at bounding box center [407, 410] width 442 height 43
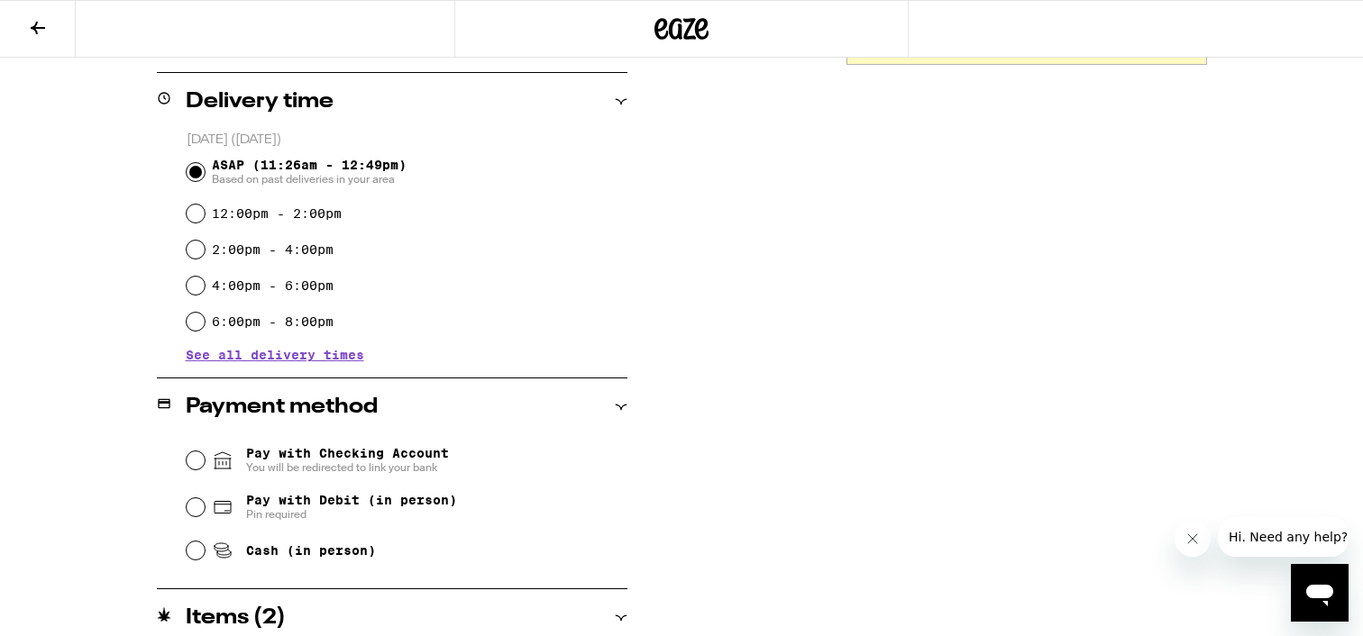
scroll to position [589, 0]
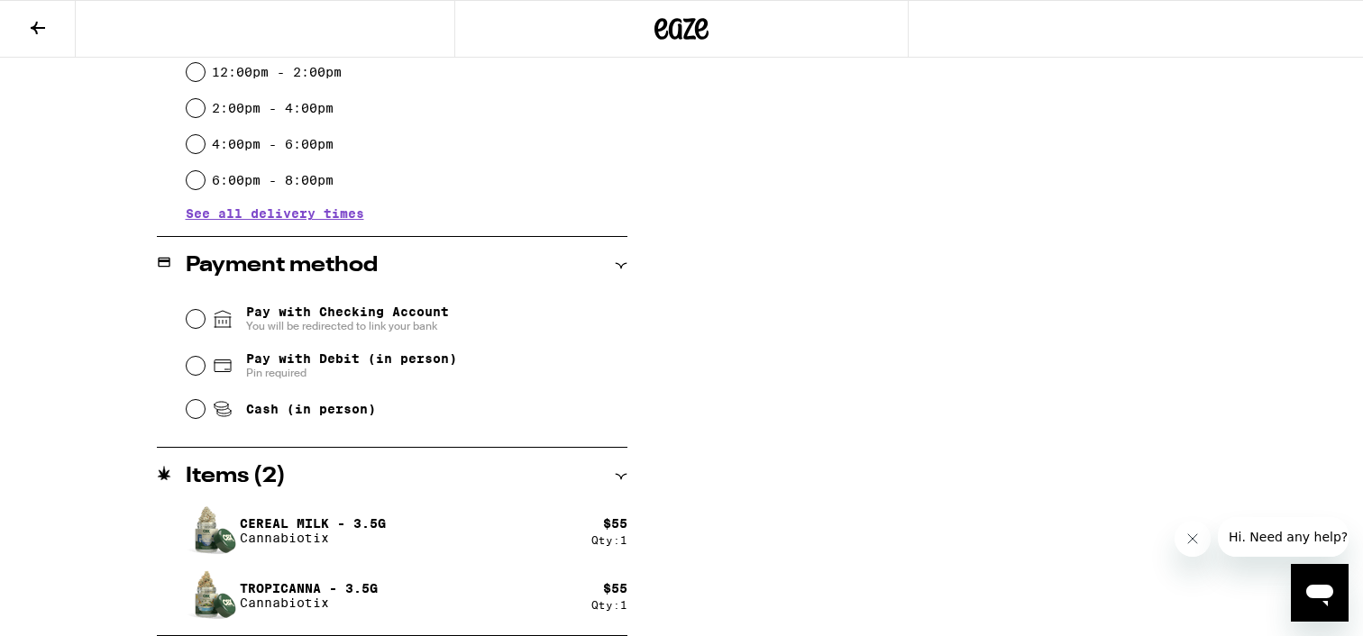
type input "*"
click at [265, 366] on span "Pay with Debit (in person)" at bounding box center [351, 359] width 211 height 14
click at [205, 368] on input "Pay with Debit (in person) Pin required" at bounding box center [196, 366] width 18 height 18
radio input "true"
click at [1194, 540] on icon "Close message from company" at bounding box center [1192, 539] width 9 height 9
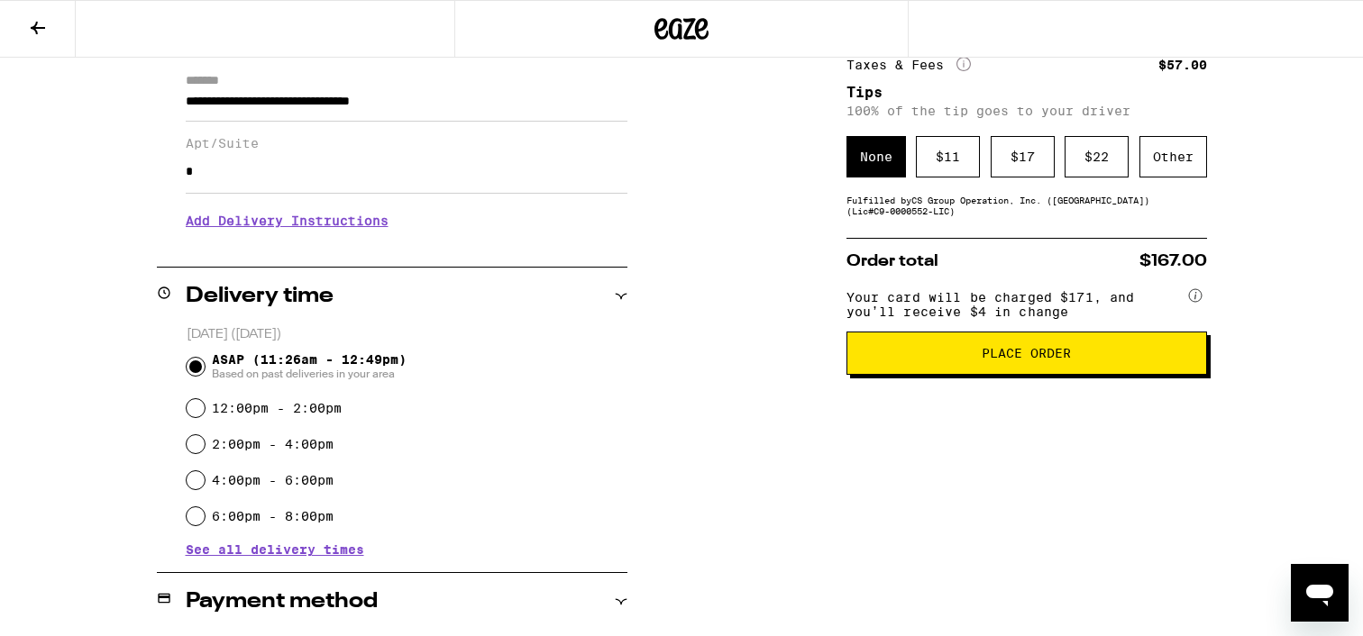
scroll to position [370, 0]
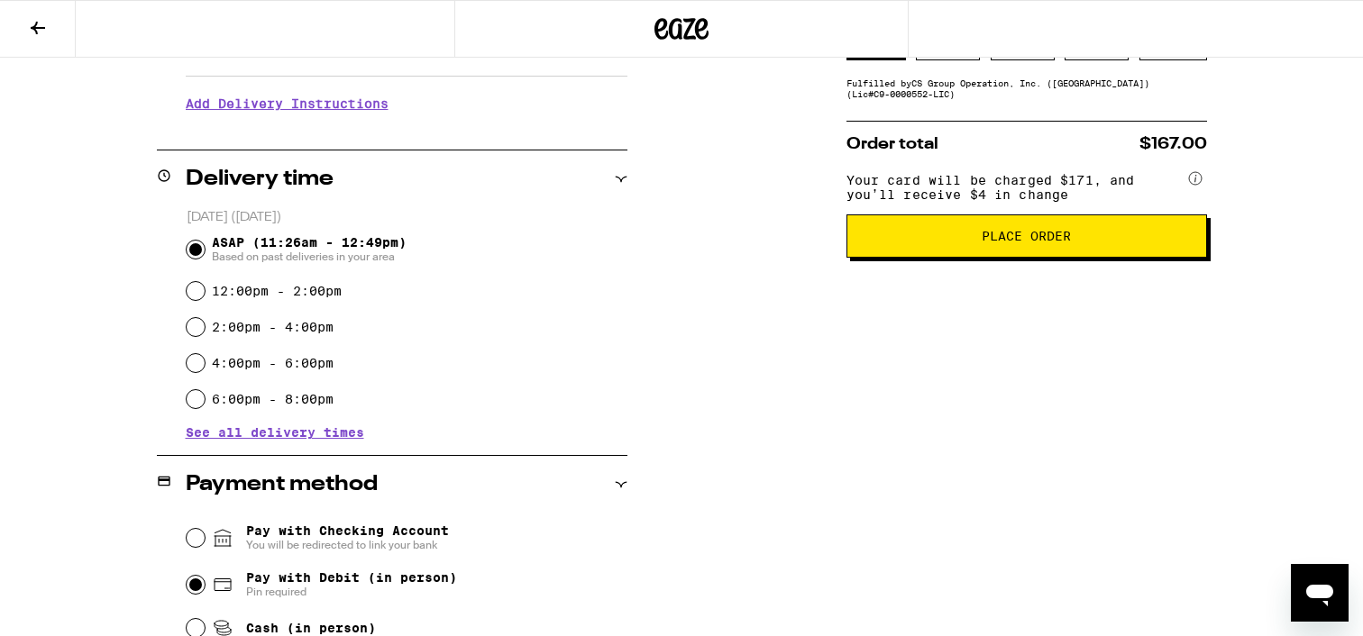
click at [961, 258] on button "Place Order" at bounding box center [1026, 236] width 361 height 43
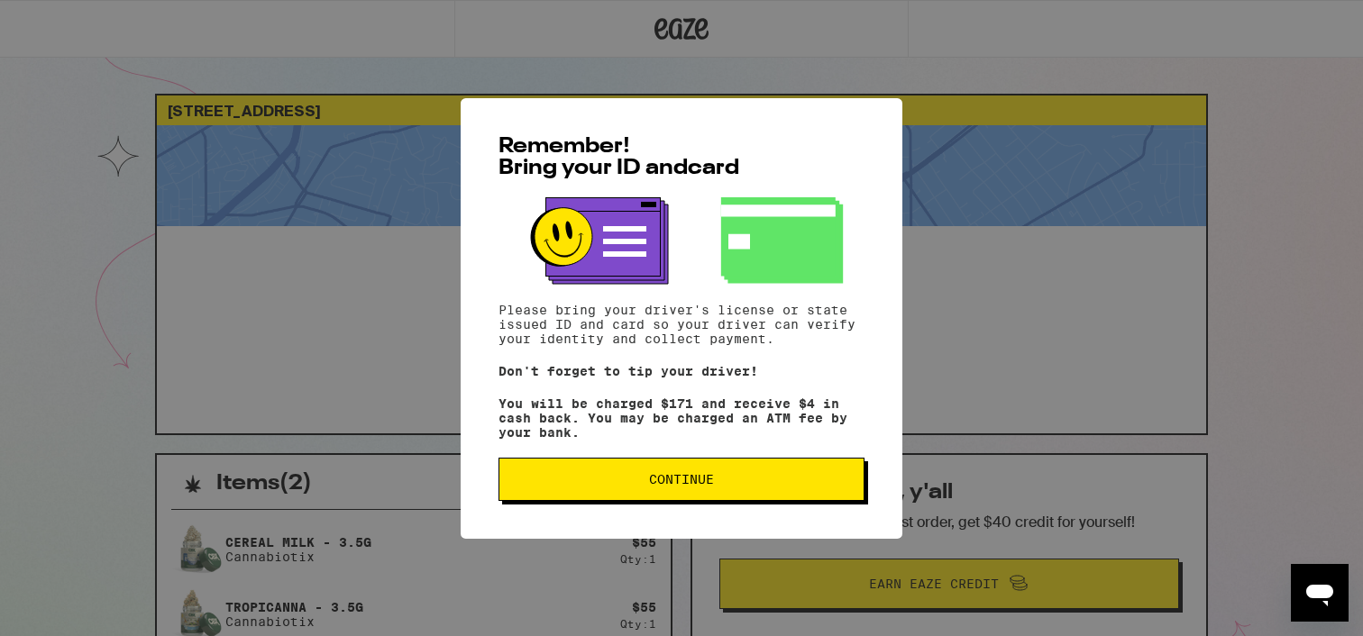
click at [675, 486] on span "Continue" at bounding box center [681, 479] width 65 height 13
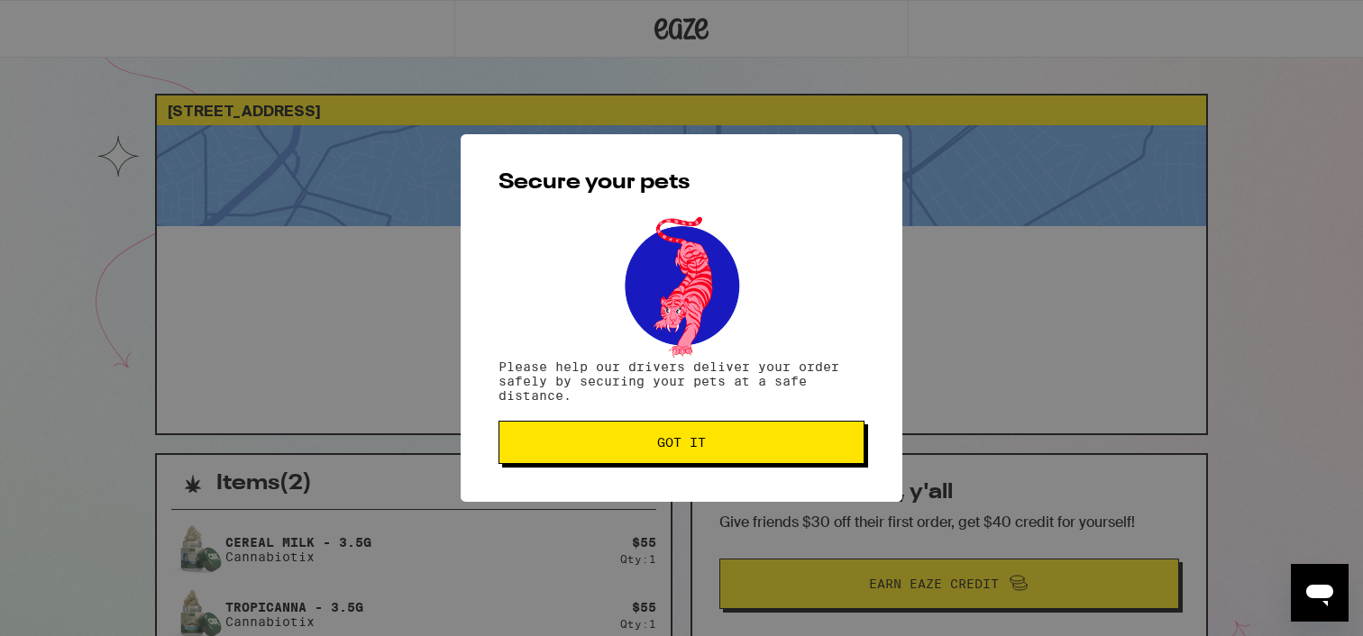
click at [661, 449] on span "Got it" at bounding box center [681, 442] width 49 height 13
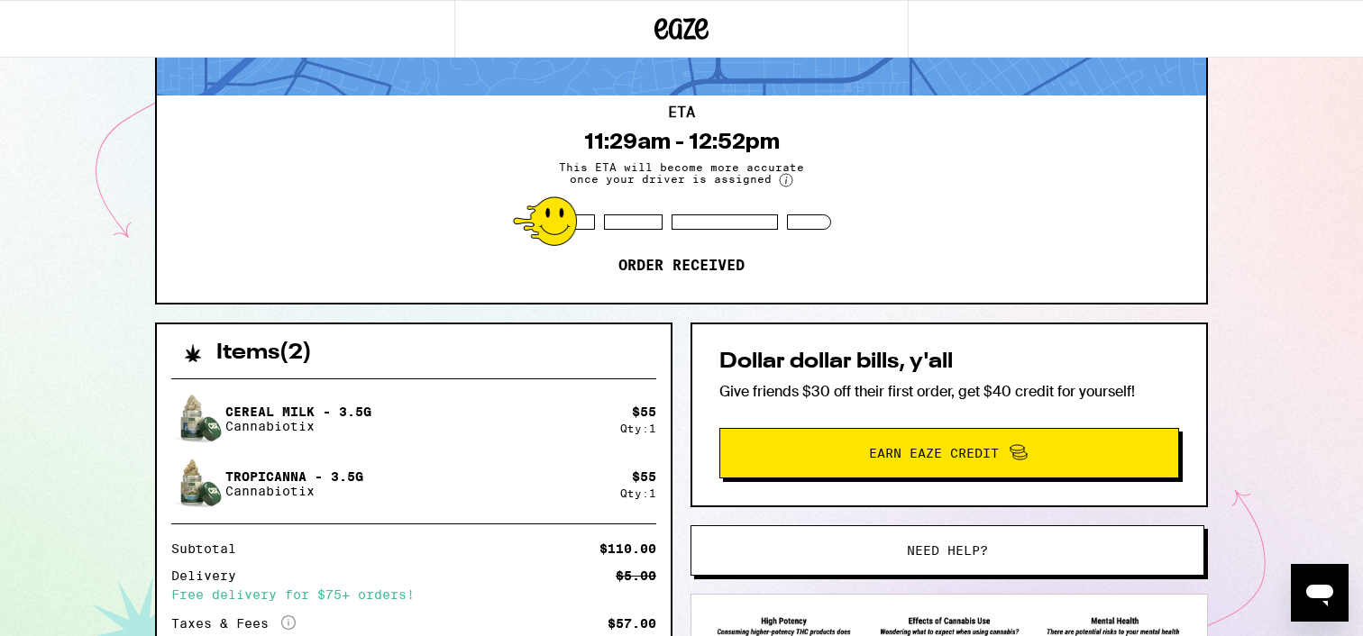
scroll to position [42, 0]
